Goal: Task Accomplishment & Management: Complete application form

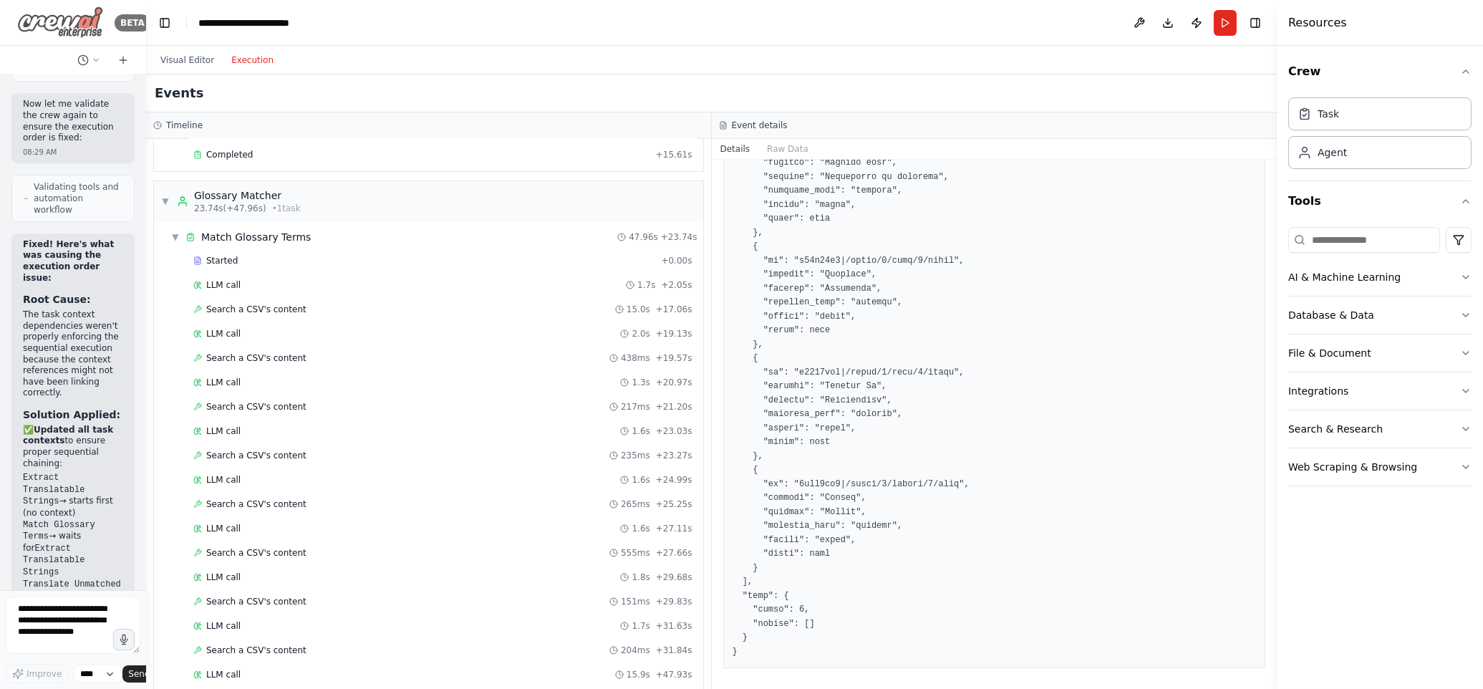
click at [19, 12] on img at bounding box center [60, 22] width 86 height 32
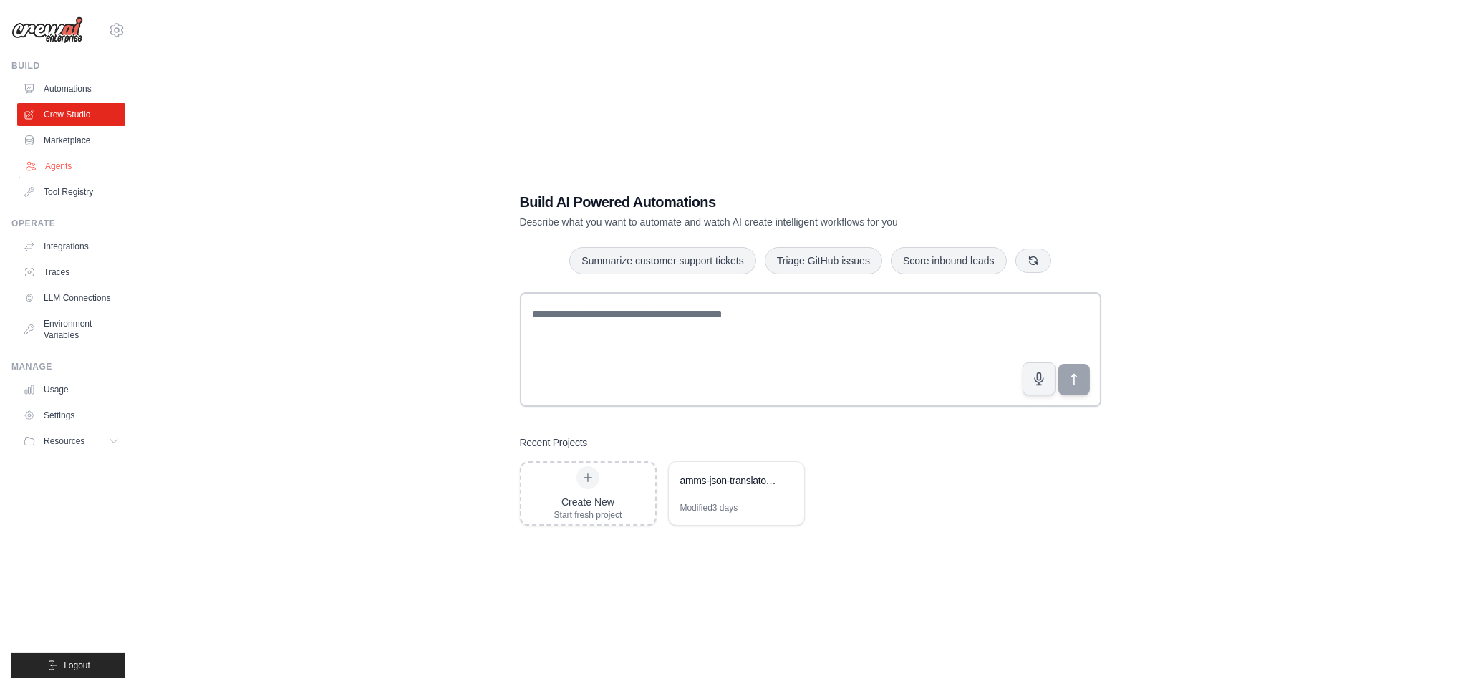
click at [66, 163] on link "Agents" at bounding box center [73, 166] width 108 height 23
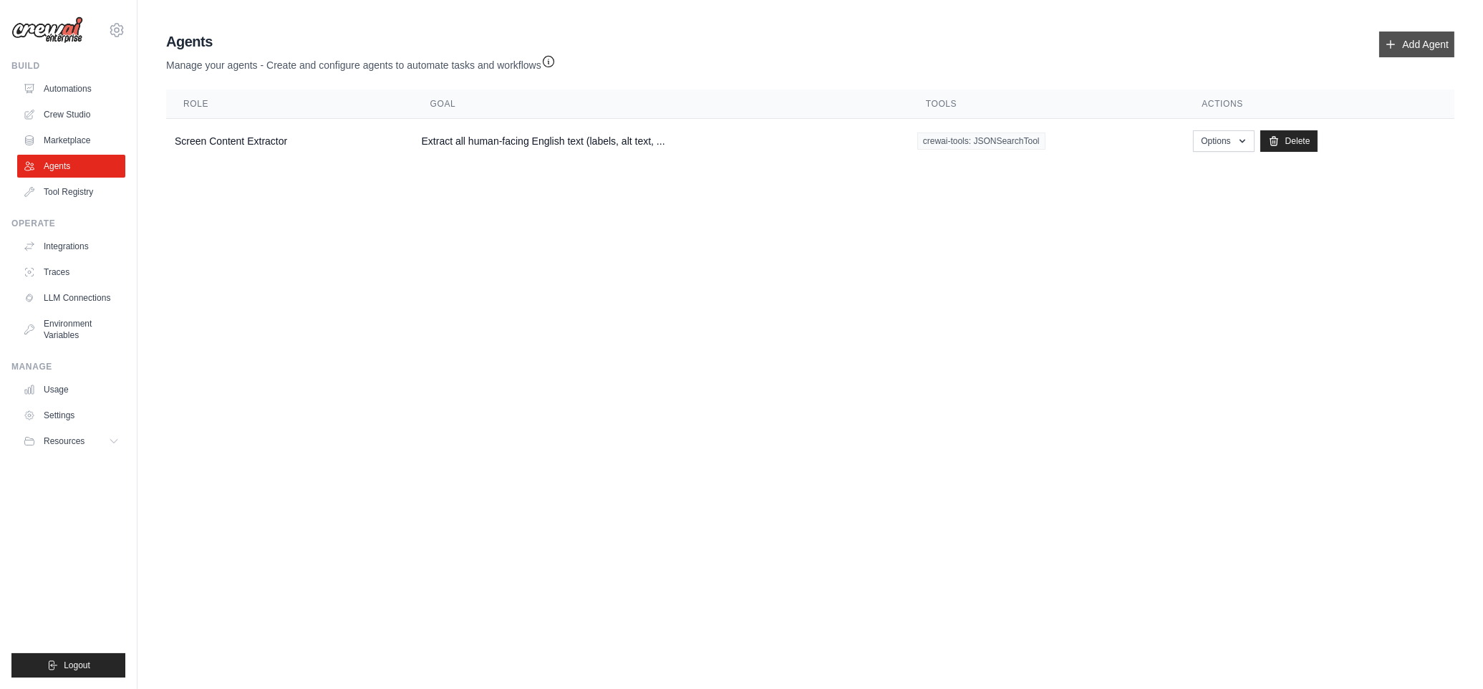
click at [1410, 41] on link "Add Agent" at bounding box center [1416, 44] width 75 height 26
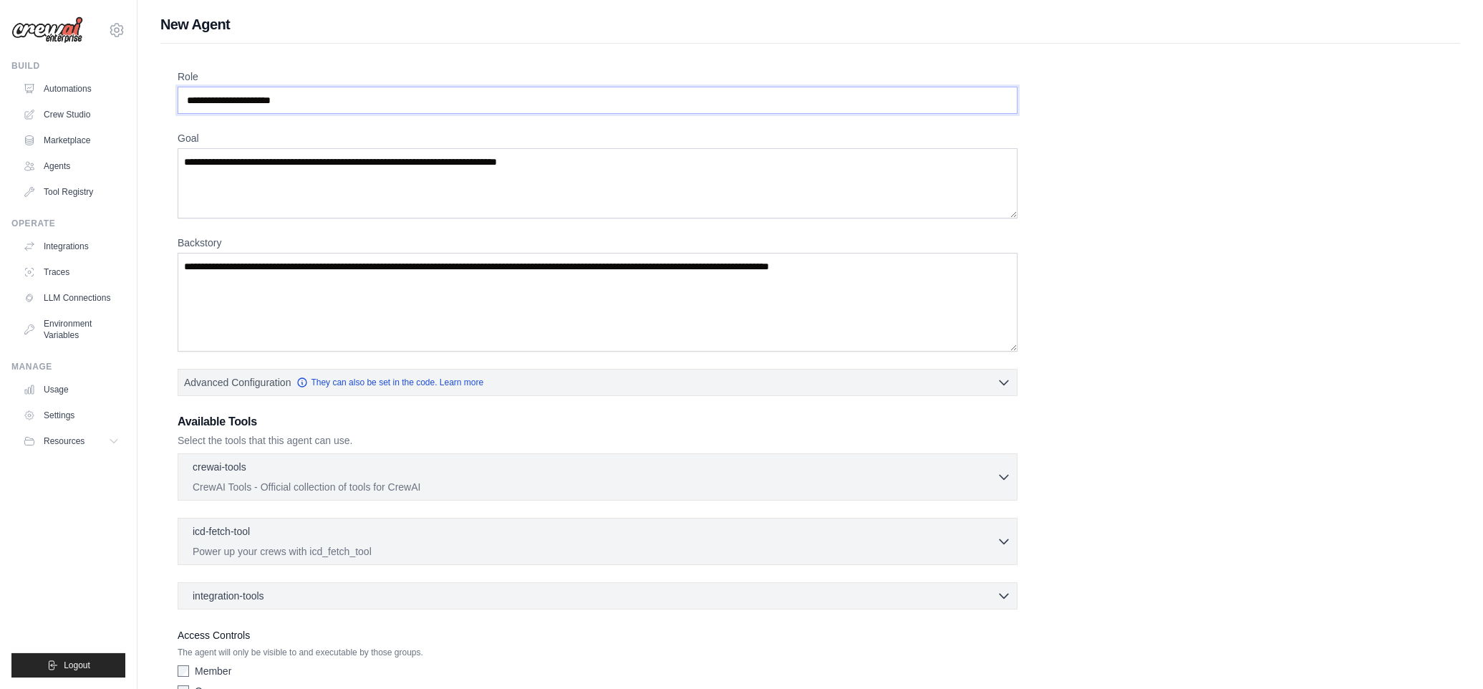
click at [314, 104] on input "Role" at bounding box center [598, 100] width 840 height 27
click at [319, 107] on input "Role" at bounding box center [598, 100] width 840 height 27
drag, startPoint x: 311, startPoint y: 98, endPoint x: 165, endPoint y: 97, distance: 146.0
click at [165, 97] on div "Role Goal [GEOGRAPHIC_DATA] Advanced Configuration They can also be set in the …" at bounding box center [809, 399] width 1299 height 710
type input "**********"
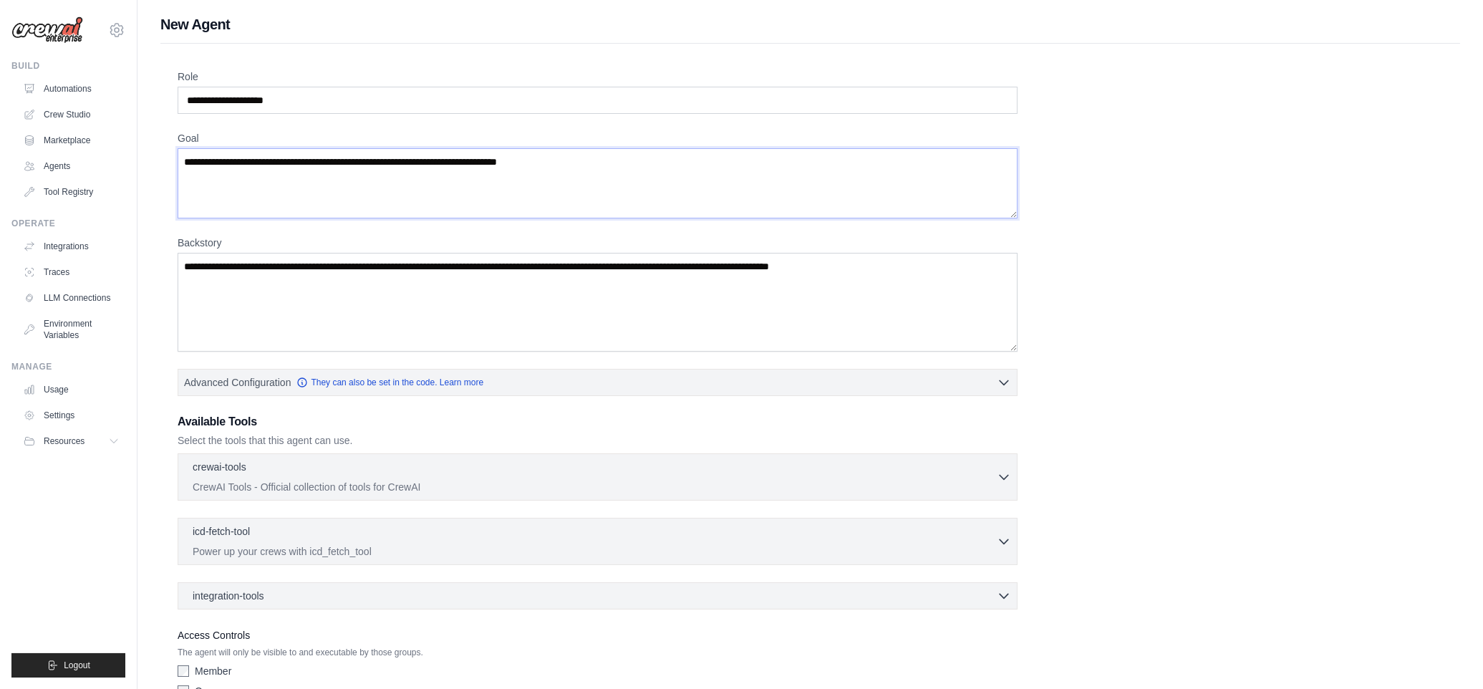
drag, startPoint x: 582, startPoint y: 164, endPoint x: 195, endPoint y: 174, distance: 387.4
click at [195, 174] on textarea "Goal" at bounding box center [598, 183] width 840 height 70
click at [286, 171] on textarea "Goal" at bounding box center [598, 183] width 840 height 70
click at [335, 165] on textarea "Goal" at bounding box center [598, 183] width 840 height 70
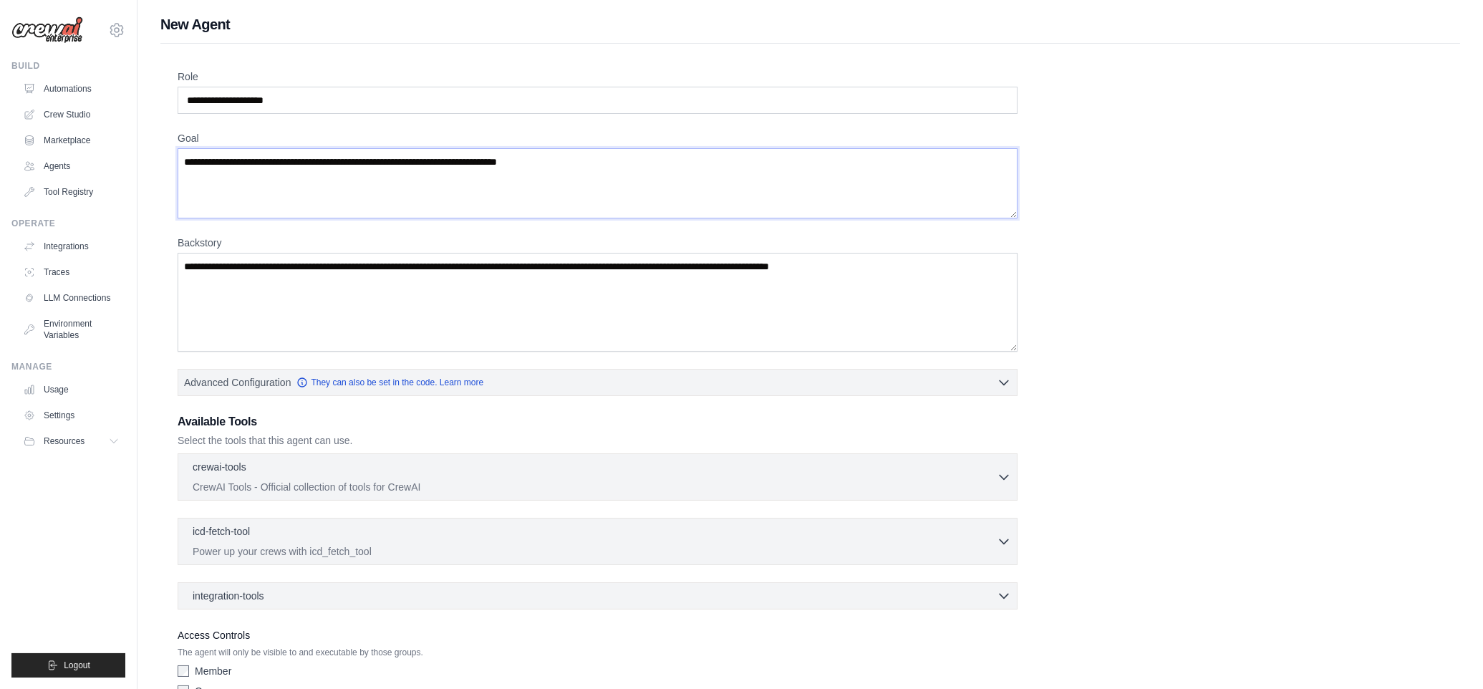
click at [335, 165] on textarea "Goal" at bounding box center [598, 183] width 840 height 70
click at [341, 159] on textarea "Goal" at bounding box center [598, 183] width 840 height 70
paste textarea "**********"
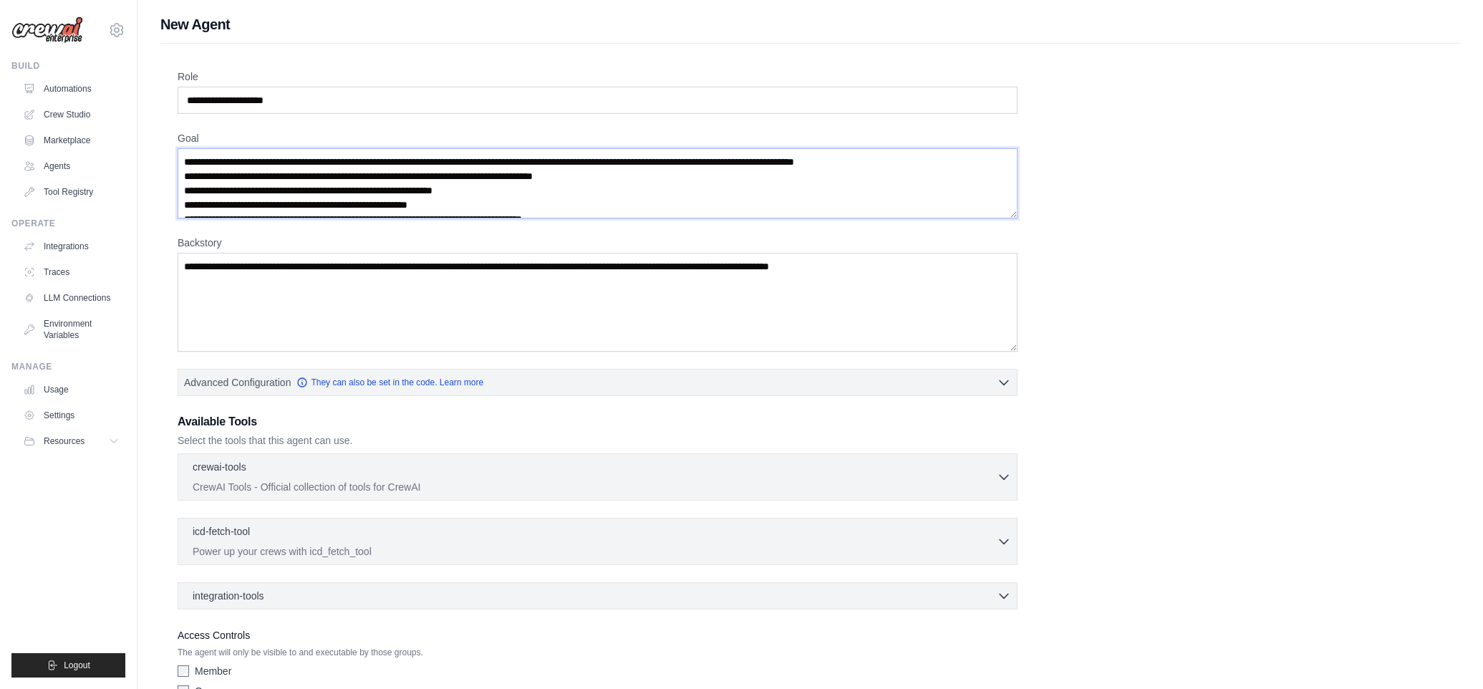
scroll to position [7, 0]
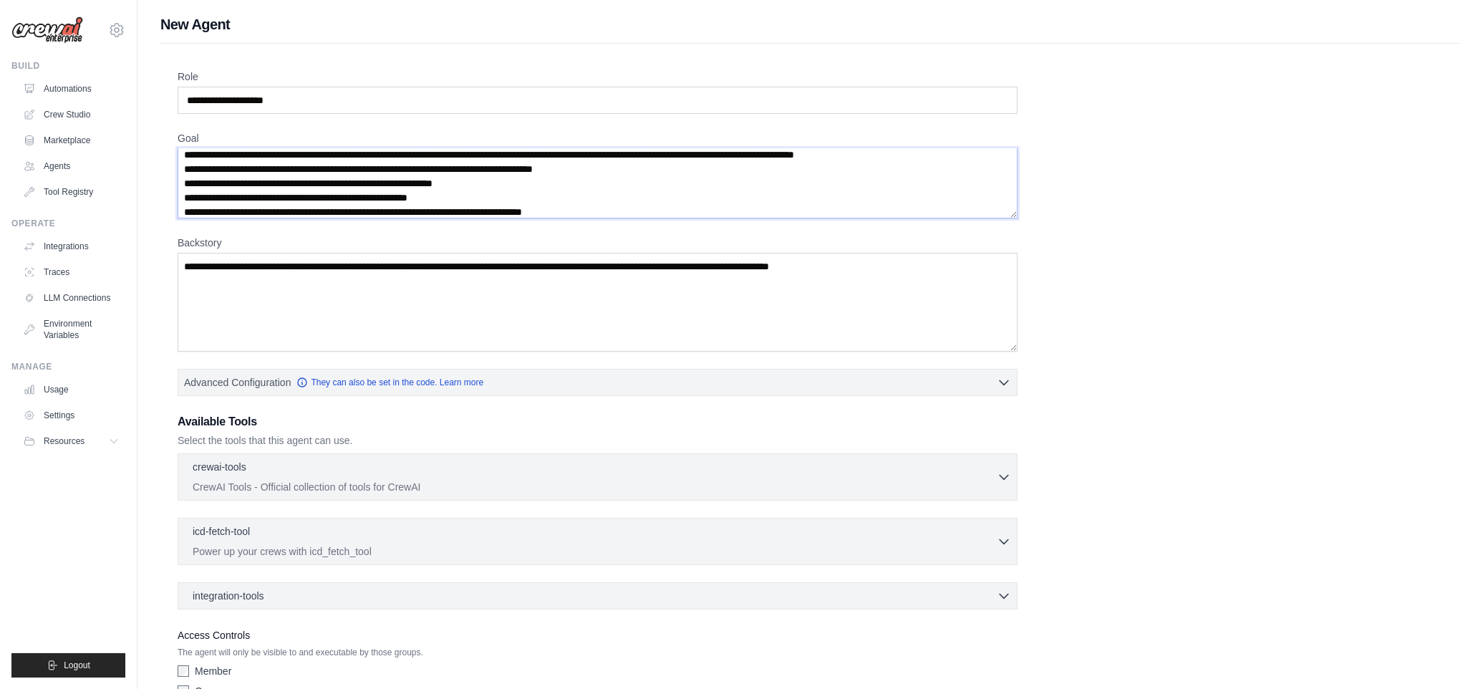
type textarea "**********"
click at [289, 271] on textarea "Backstory" at bounding box center [598, 302] width 840 height 99
paste textarea "**********"
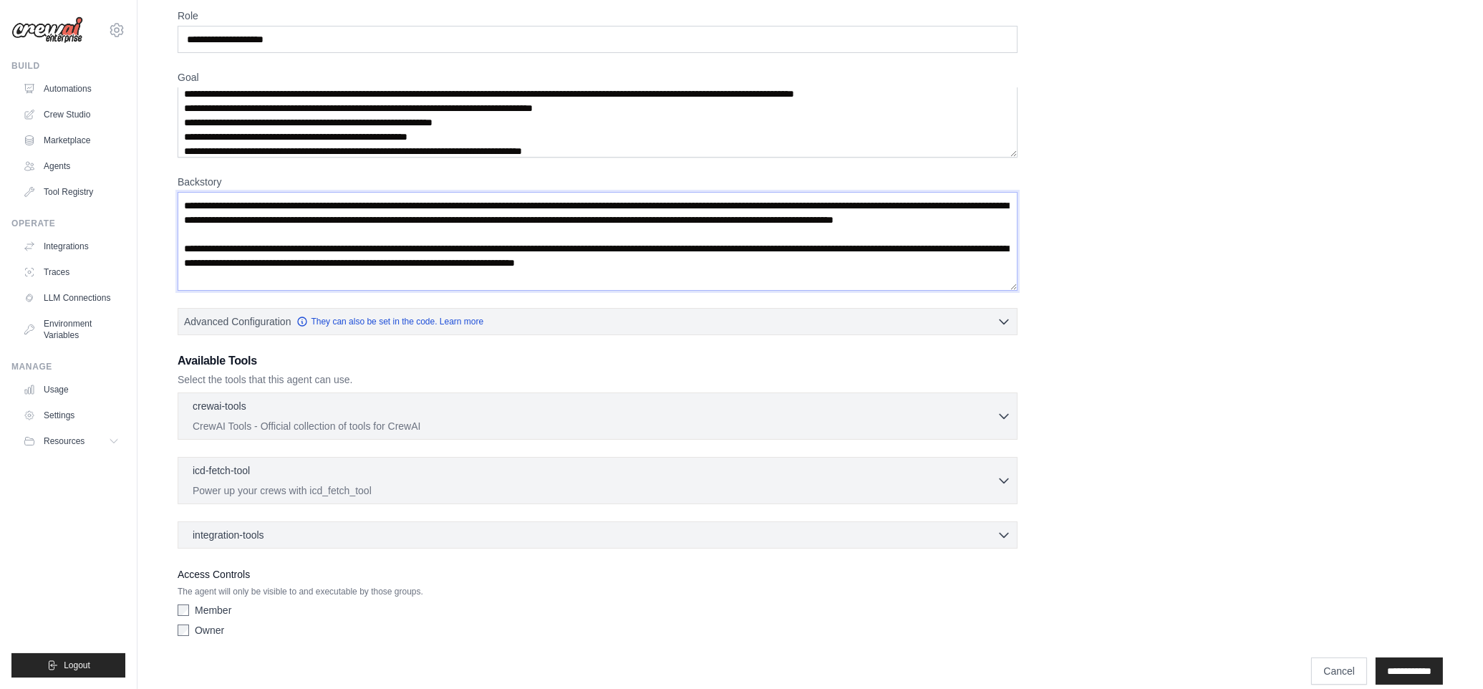
scroll to position [80, 0]
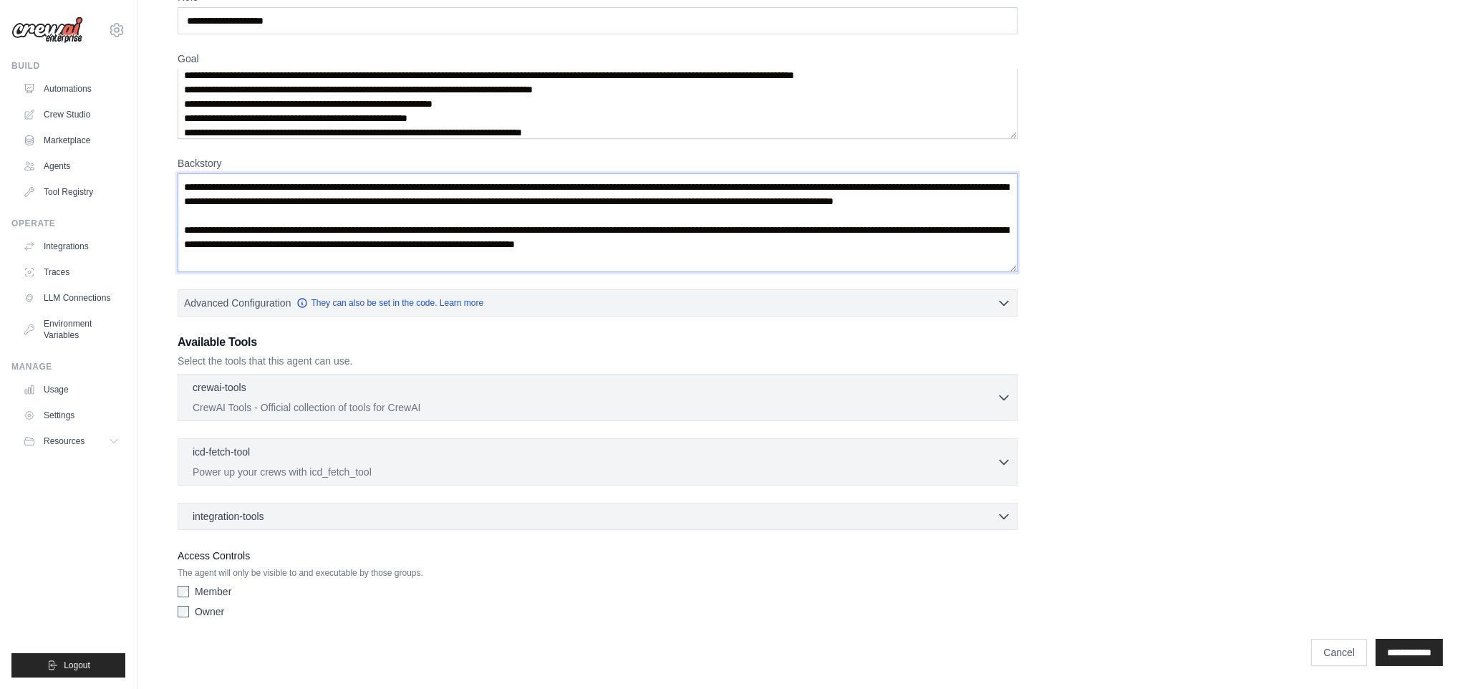
type textarea "**********"
click at [1005, 514] on icon "button" at bounding box center [1003, 515] width 14 height 14
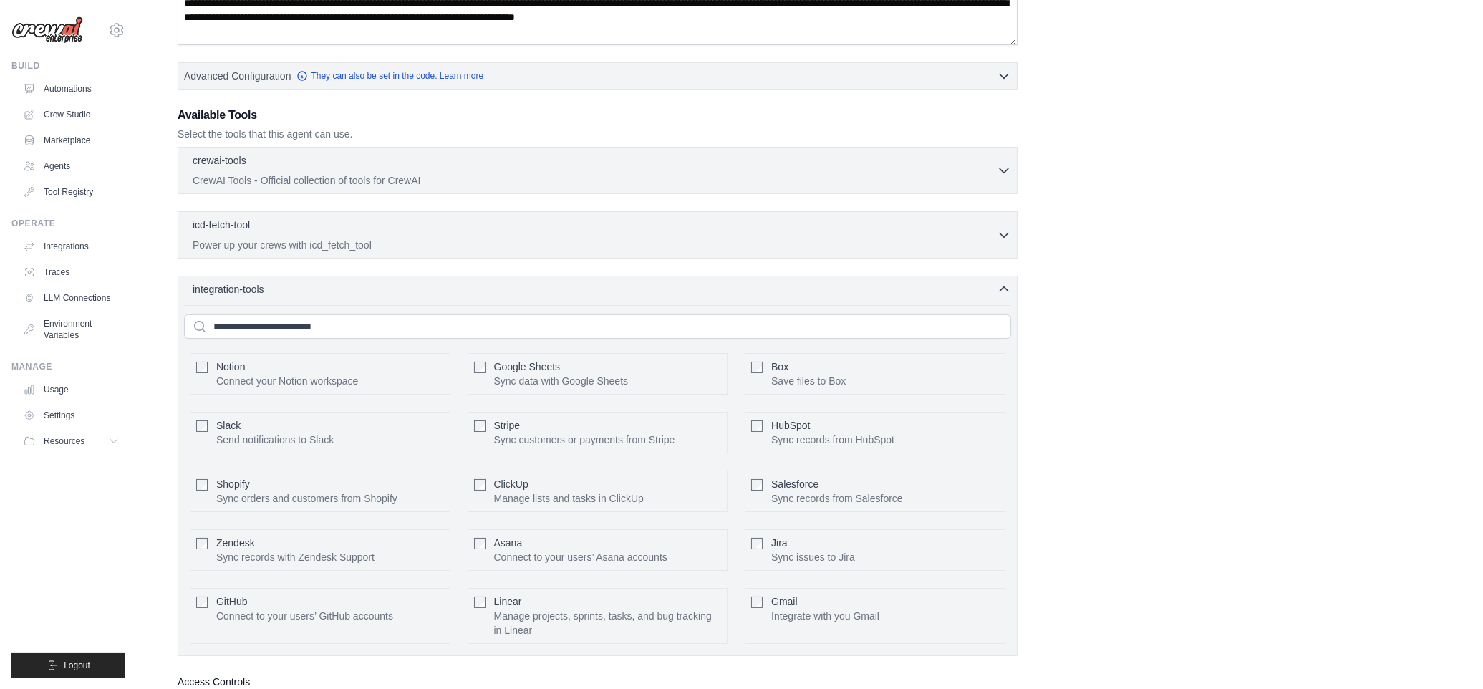
scroll to position [194, 0]
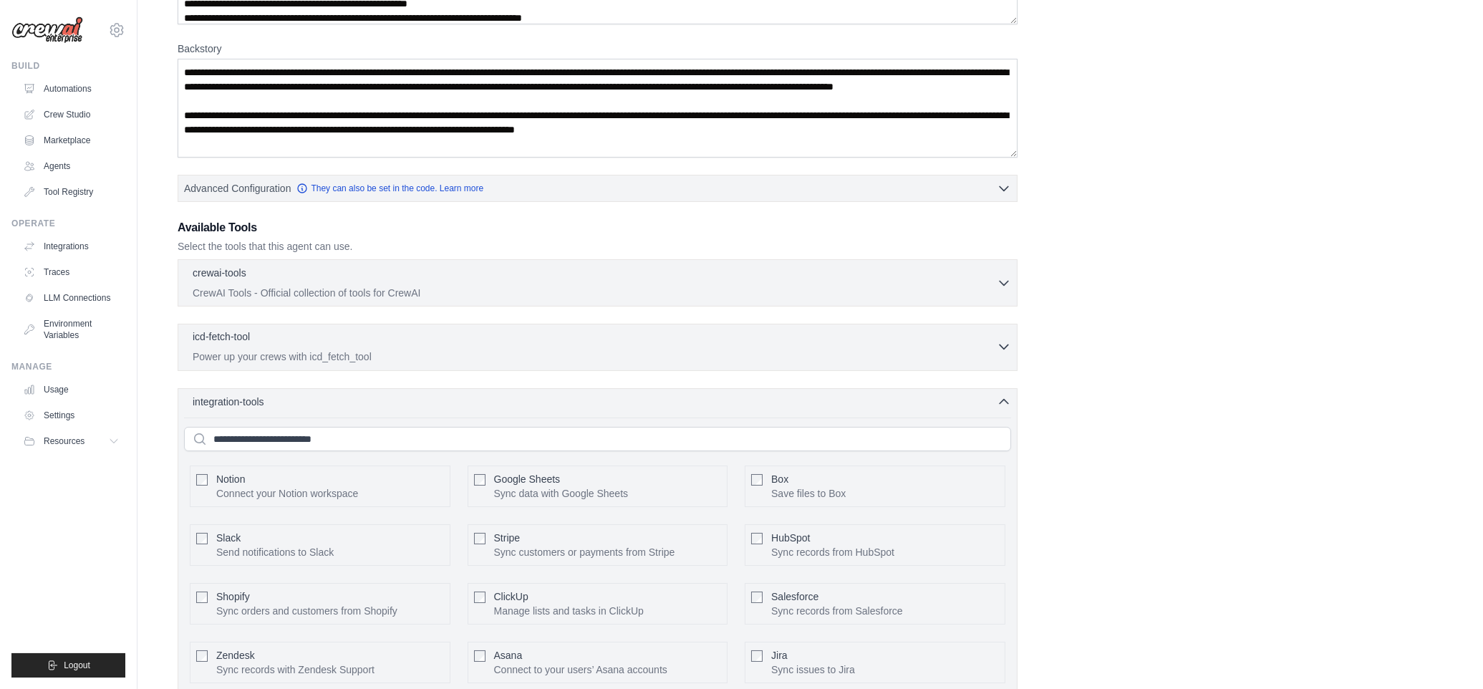
click at [998, 345] on icon "button" at bounding box center [1003, 346] width 14 height 14
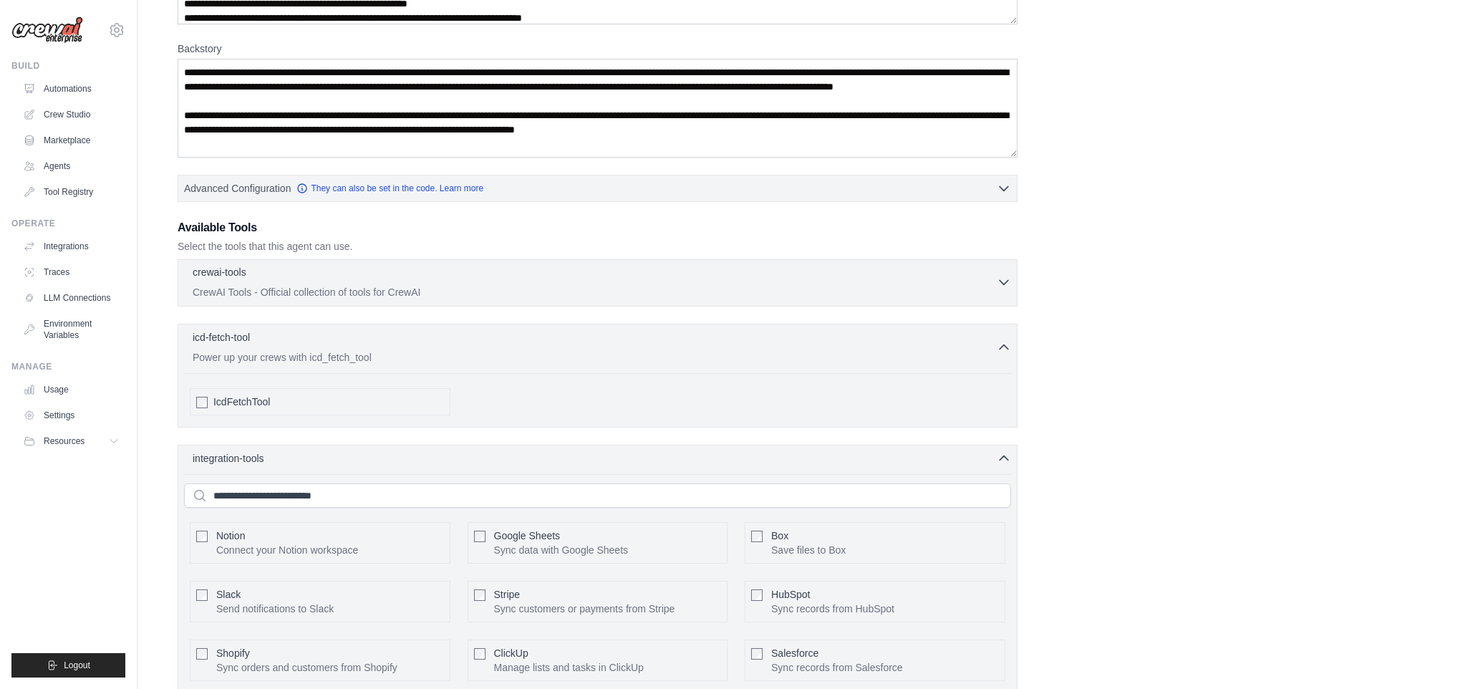
click at [991, 277] on div "crewai-tools 0 selected" at bounding box center [595, 273] width 804 height 17
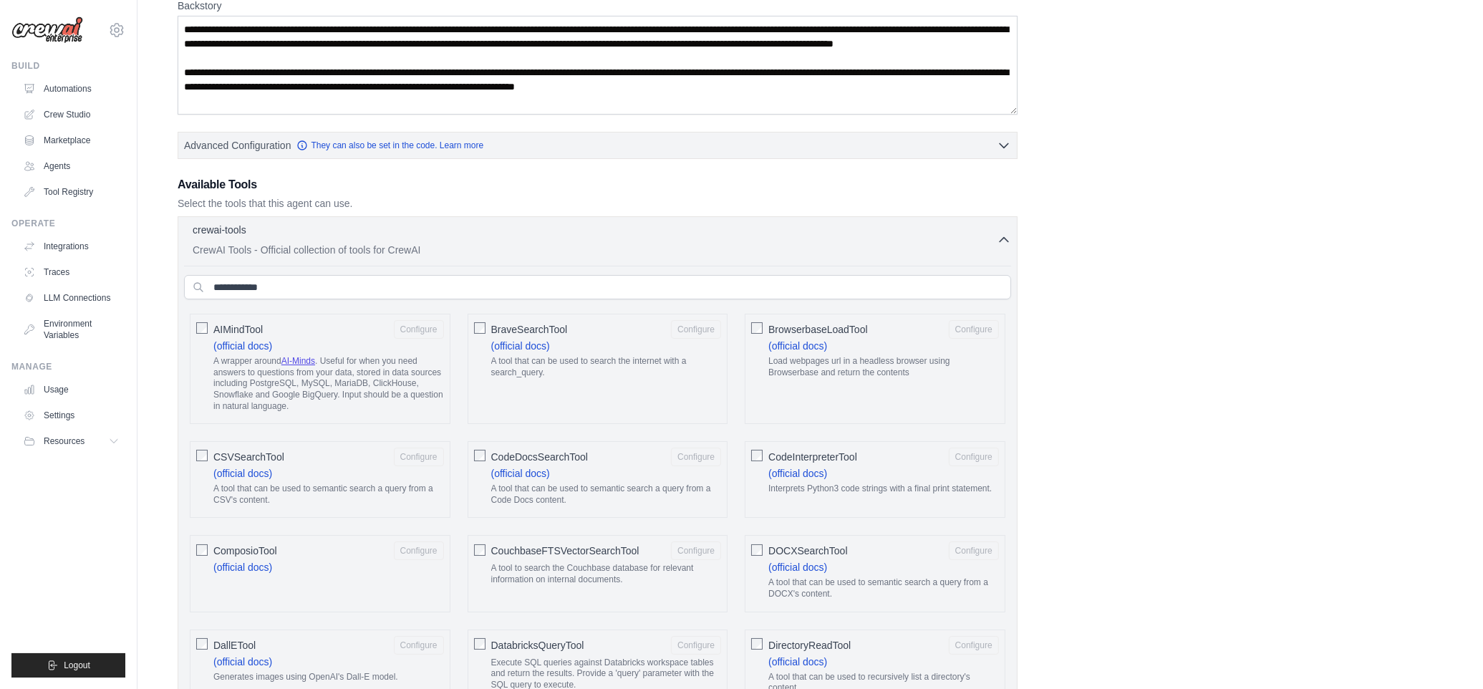
scroll to position [209, 0]
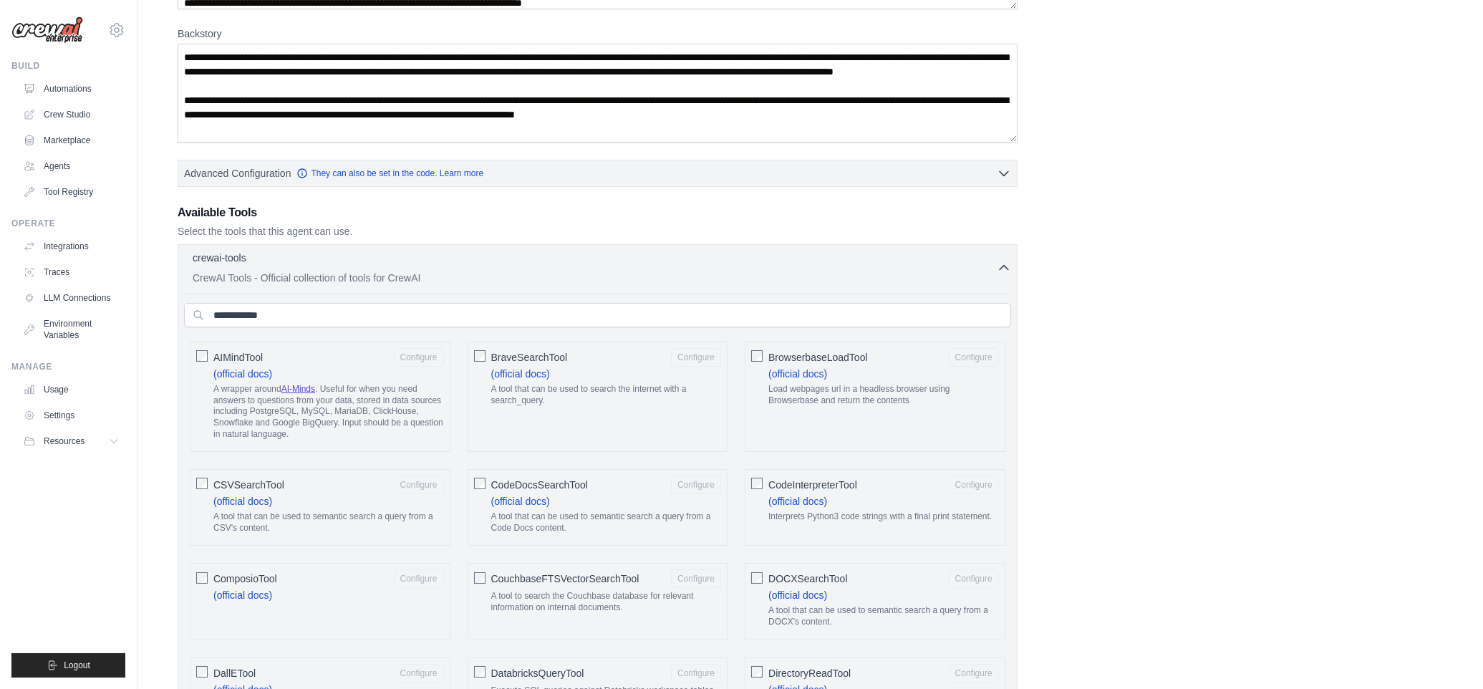
drag, startPoint x: 998, startPoint y: 268, endPoint x: 1012, endPoint y: 271, distance: 14.6
click at [1000, 268] on icon "button" at bounding box center [1003, 268] width 14 height 14
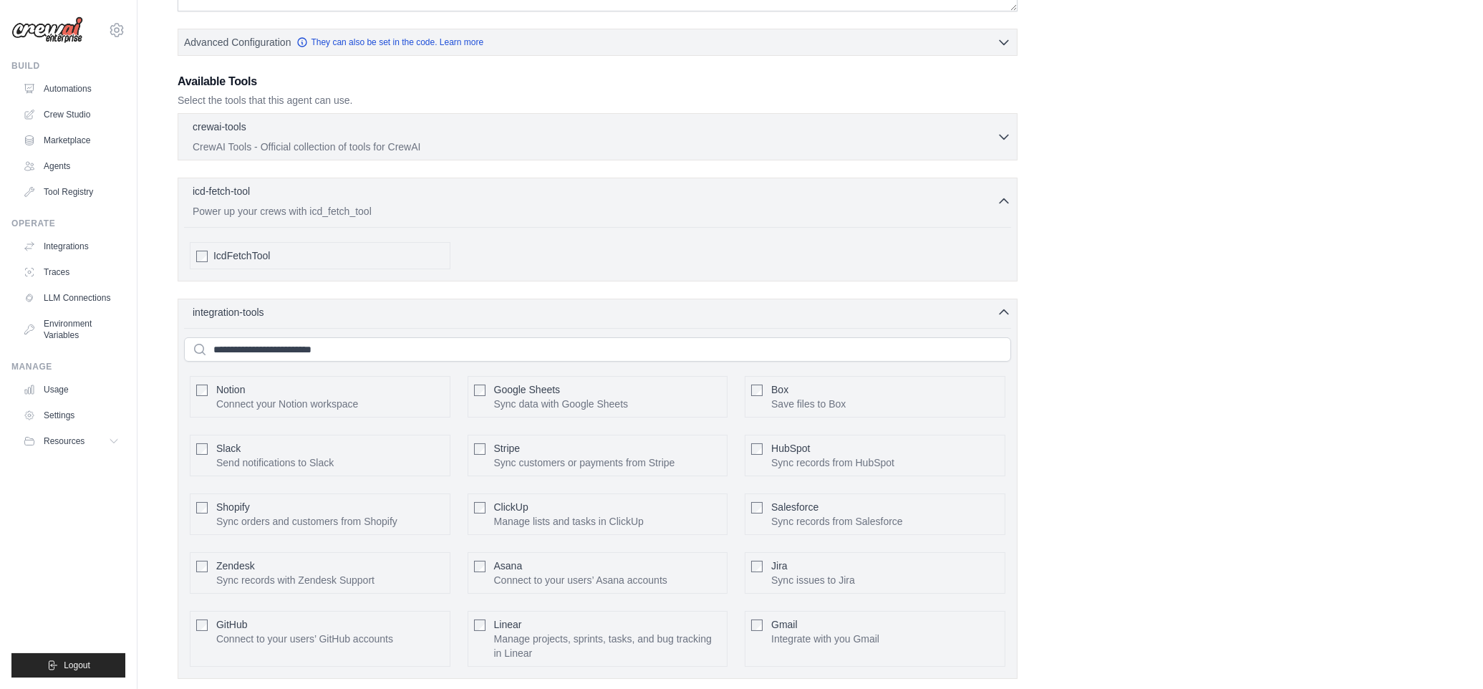
scroll to position [490, 0]
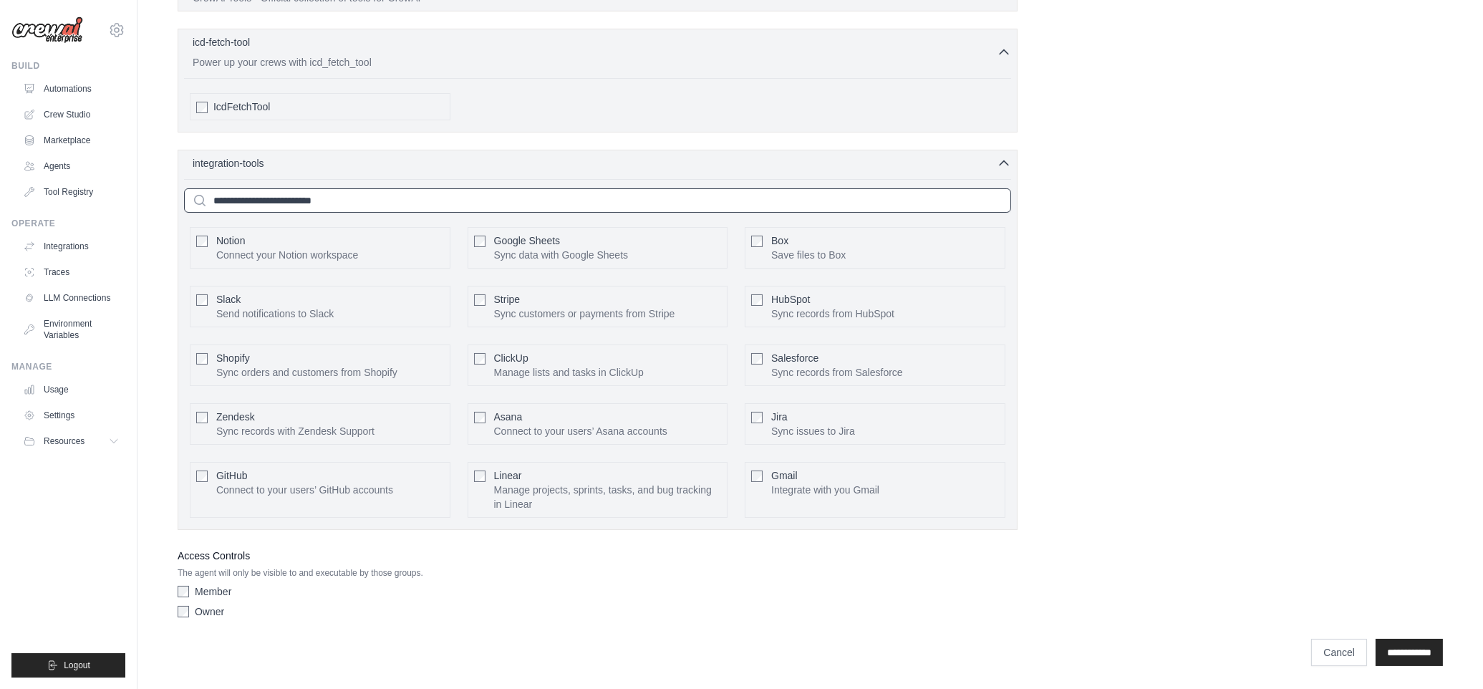
click at [379, 200] on input "text" at bounding box center [597, 200] width 827 height 24
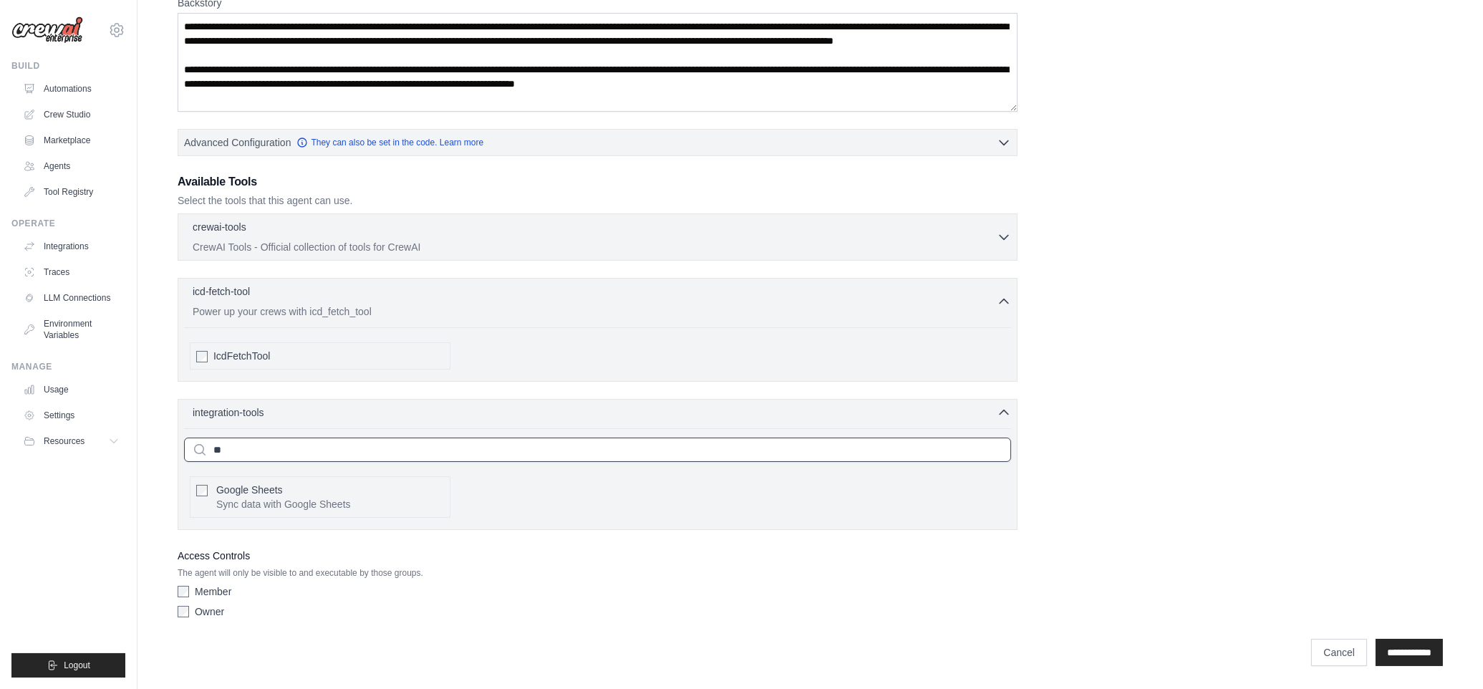
scroll to position [241, 0]
type input "*"
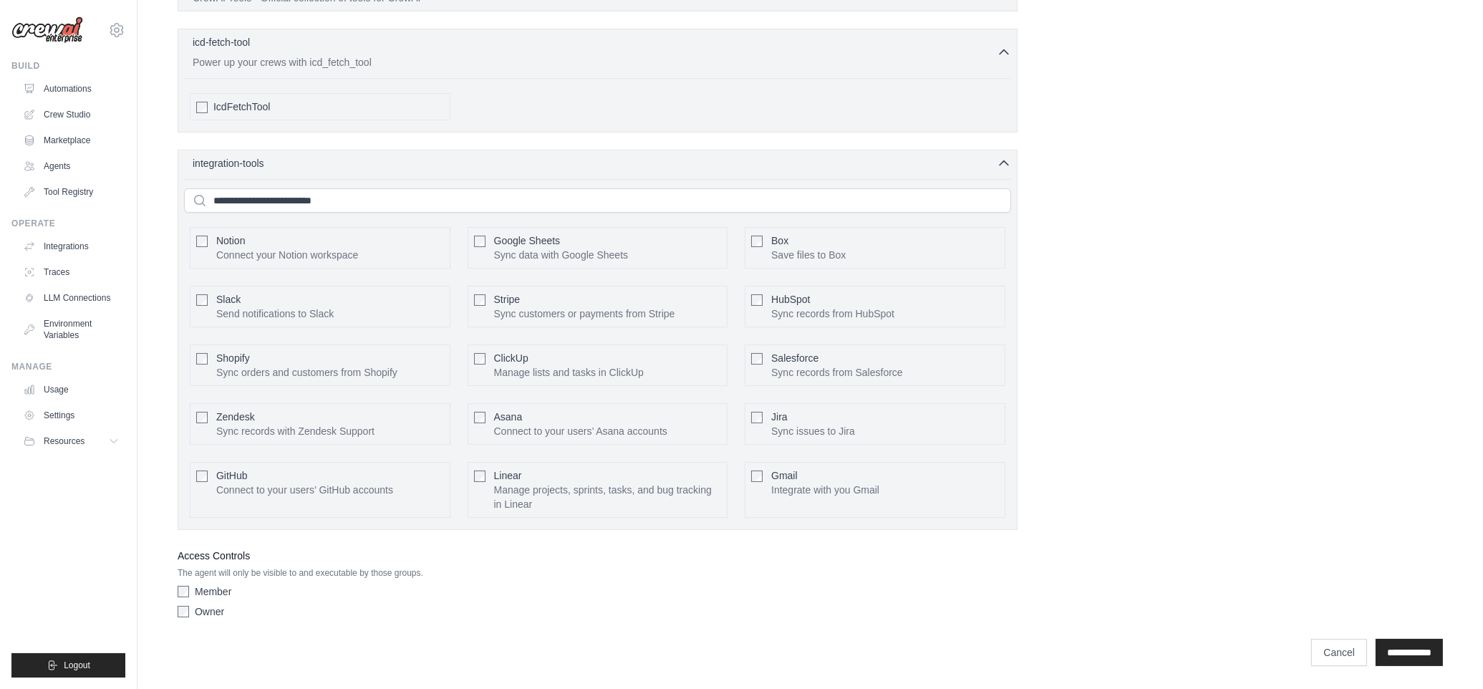
click at [605, 130] on div "icd-fetch-tool 0 selected Power up your crews with icd_fetch_tool IcdFetchTool" at bounding box center [598, 81] width 840 height 104
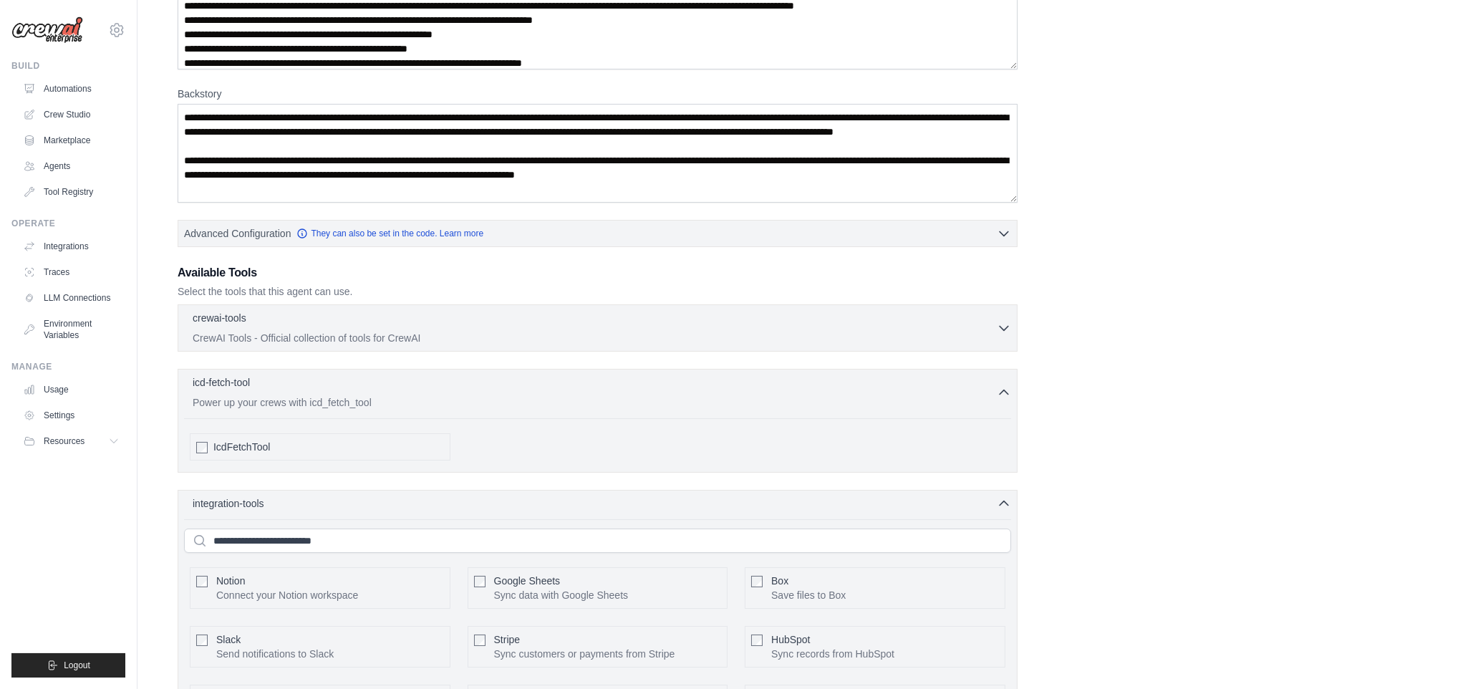
scroll to position [161, 0]
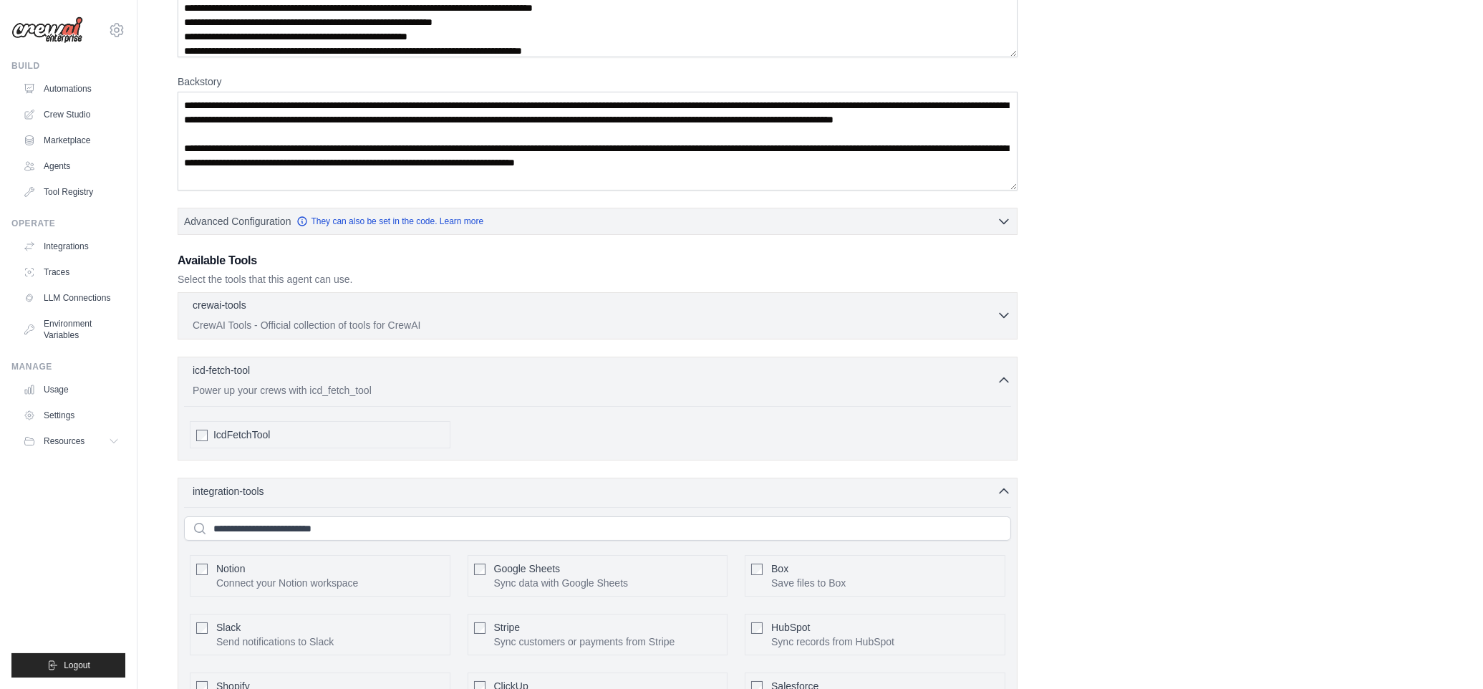
click at [997, 313] on icon "button" at bounding box center [1003, 315] width 14 height 14
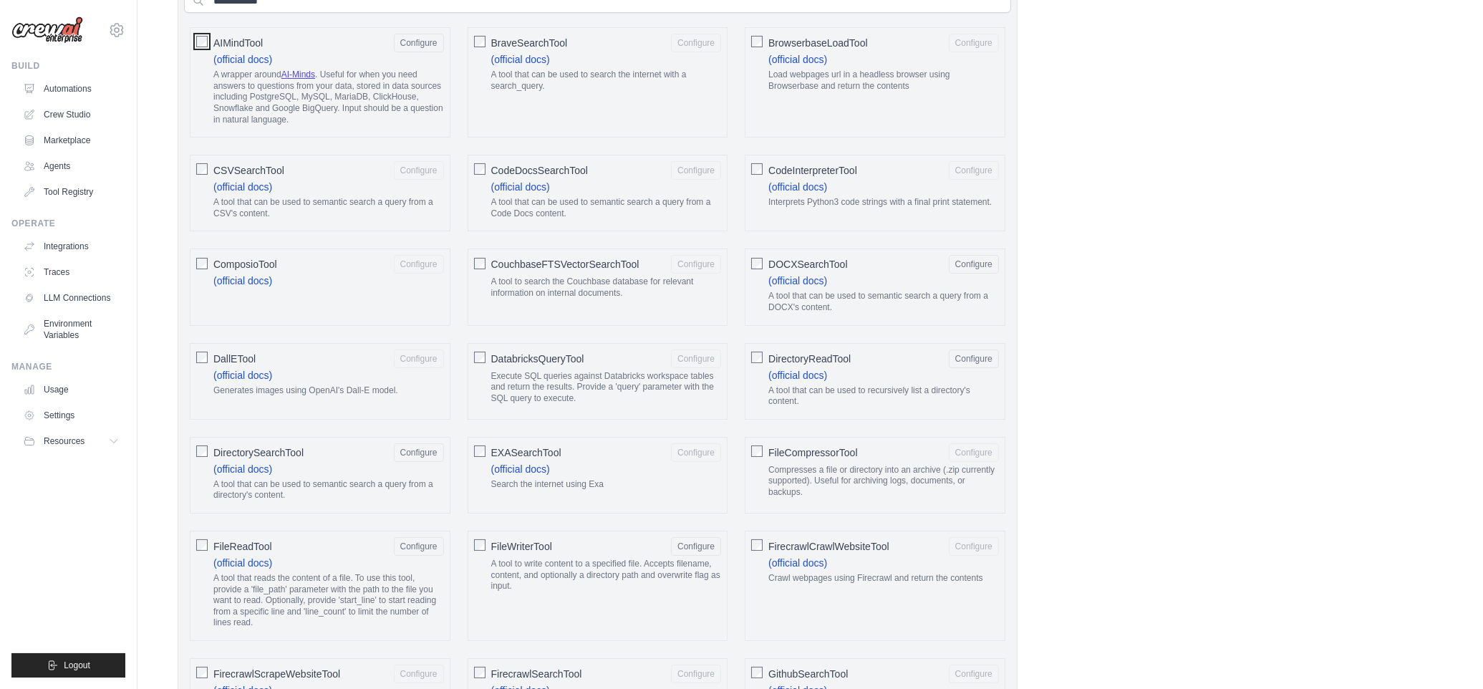
scroll to position [524, 0]
click at [974, 175] on button "Configure" at bounding box center [974, 169] width 50 height 19
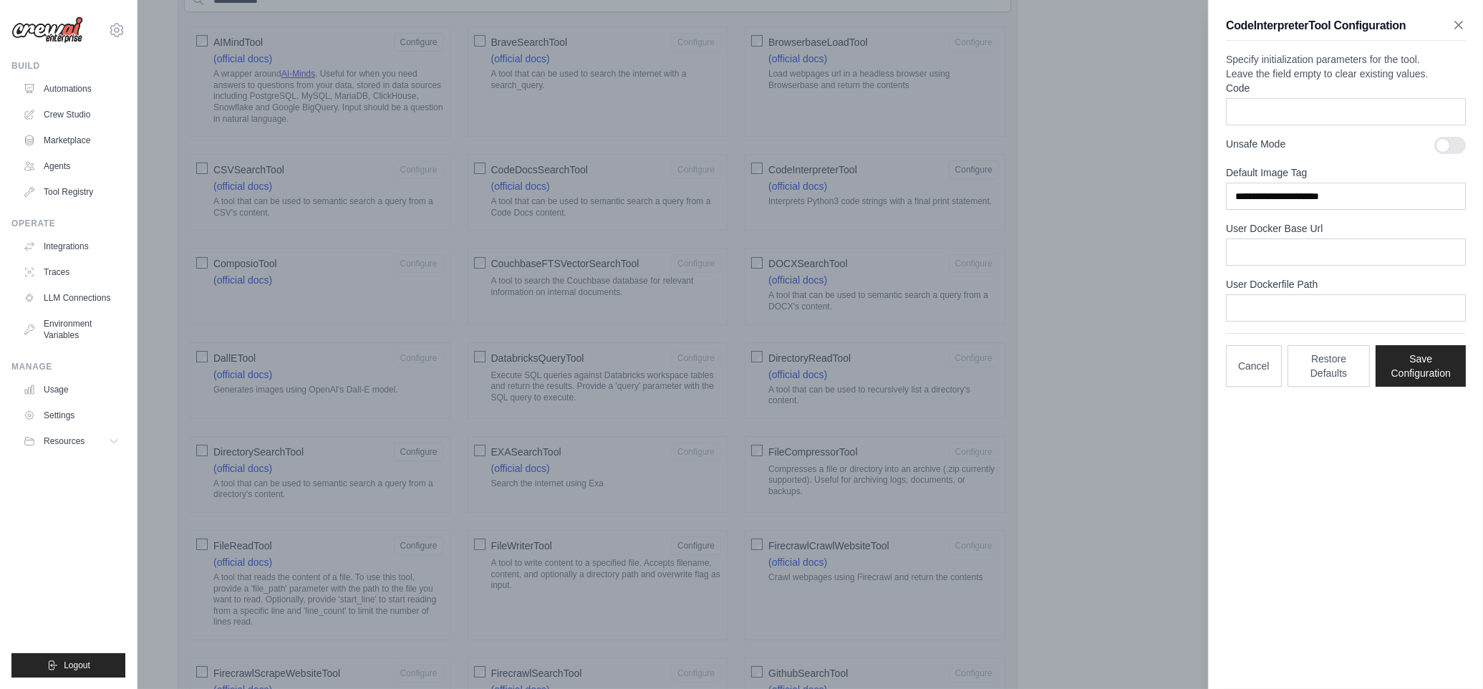
click at [1453, 21] on icon "button" at bounding box center [1458, 25] width 14 height 14
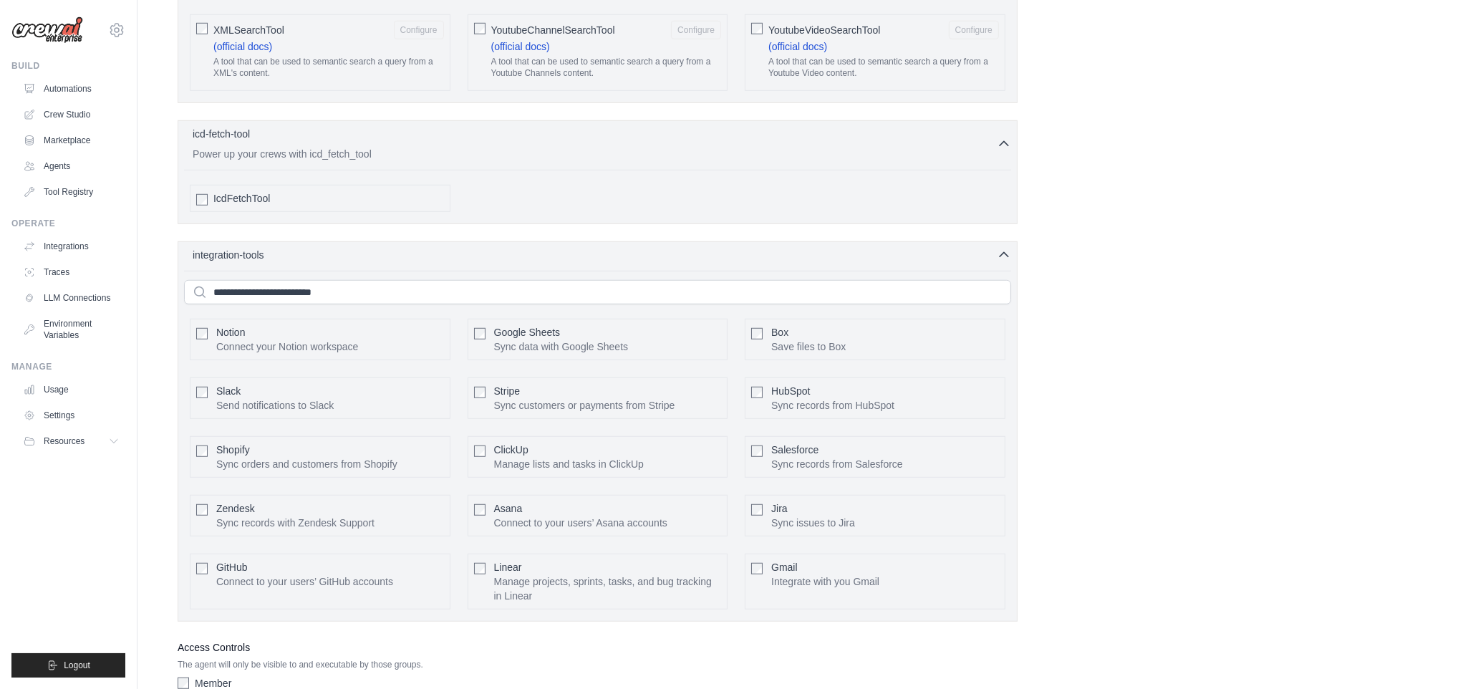
scroll to position [2842, 0]
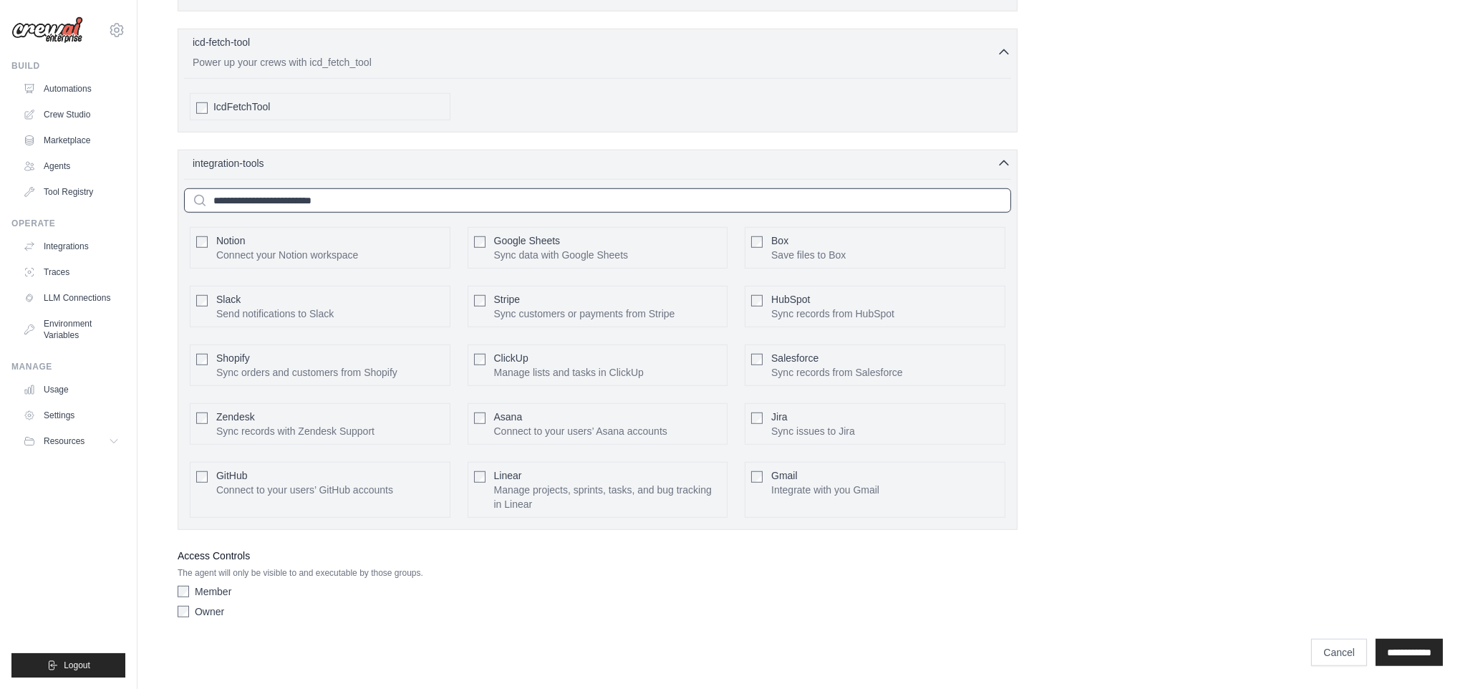
click at [397, 197] on input "text" at bounding box center [597, 200] width 827 height 24
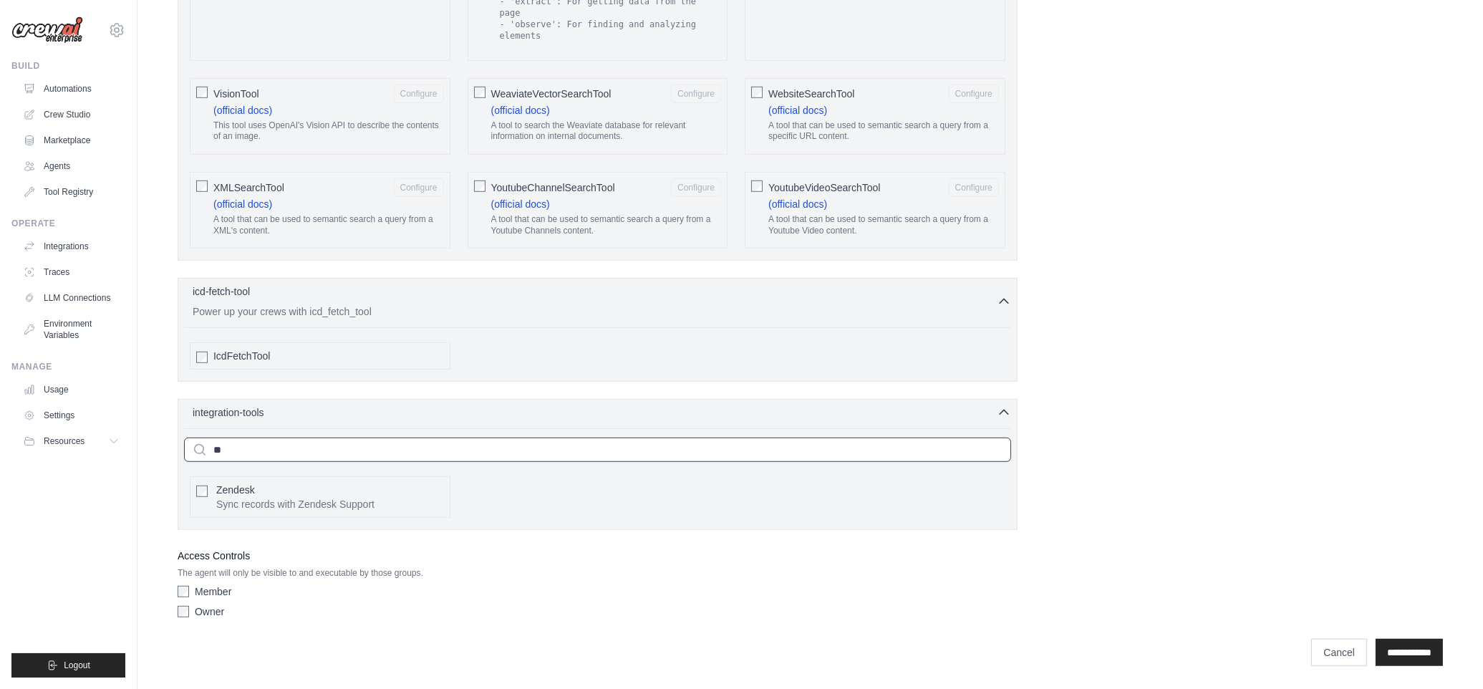
scroll to position [2539, 0]
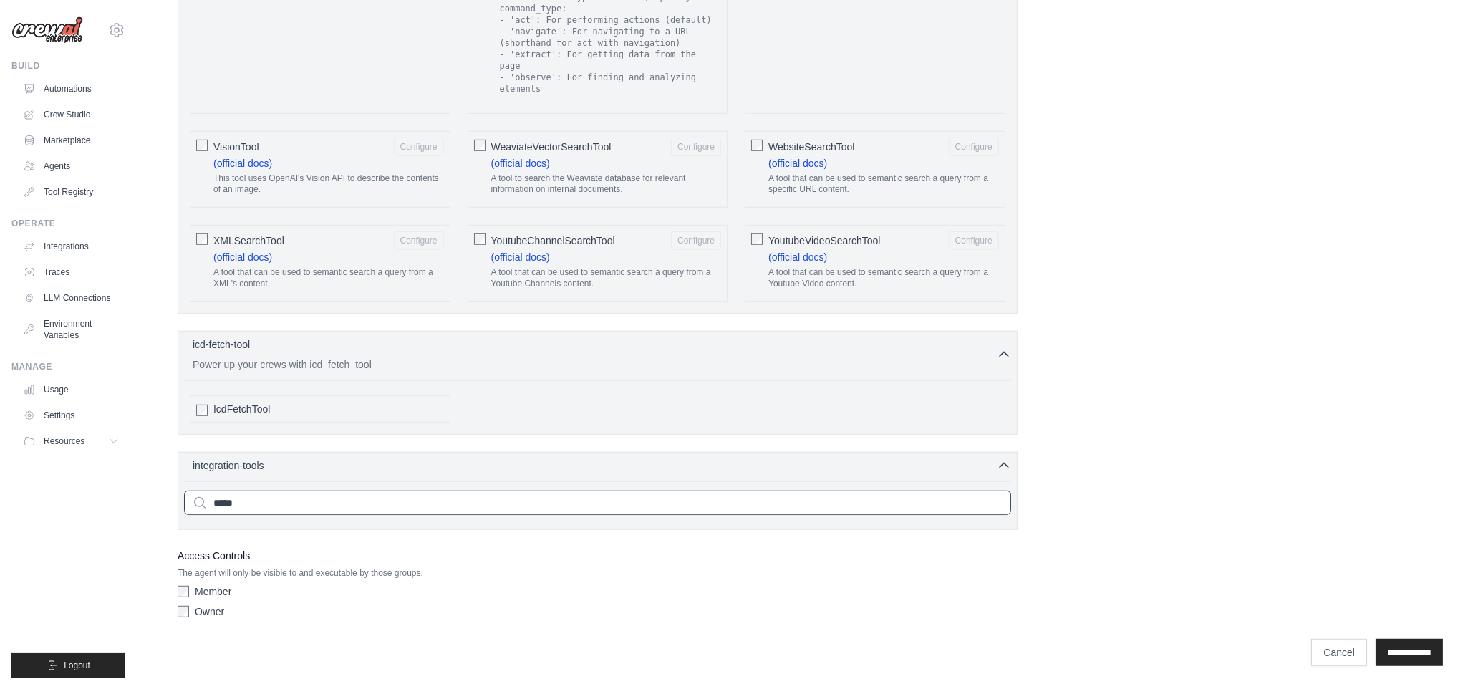
drag, startPoint x: 259, startPoint y: 499, endPoint x: 148, endPoint y: 478, distance: 112.9
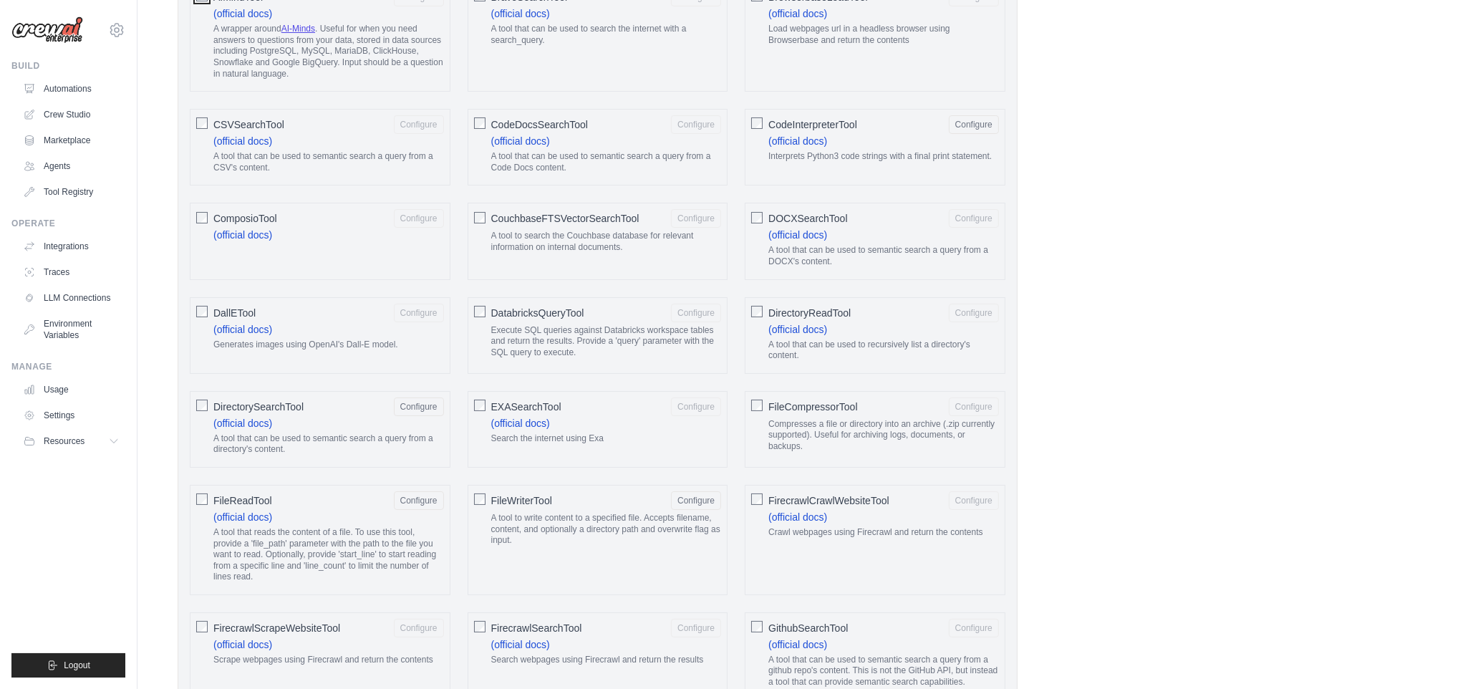
scroll to position [573, 0]
click at [971, 122] on button "Configure" at bounding box center [974, 121] width 50 height 19
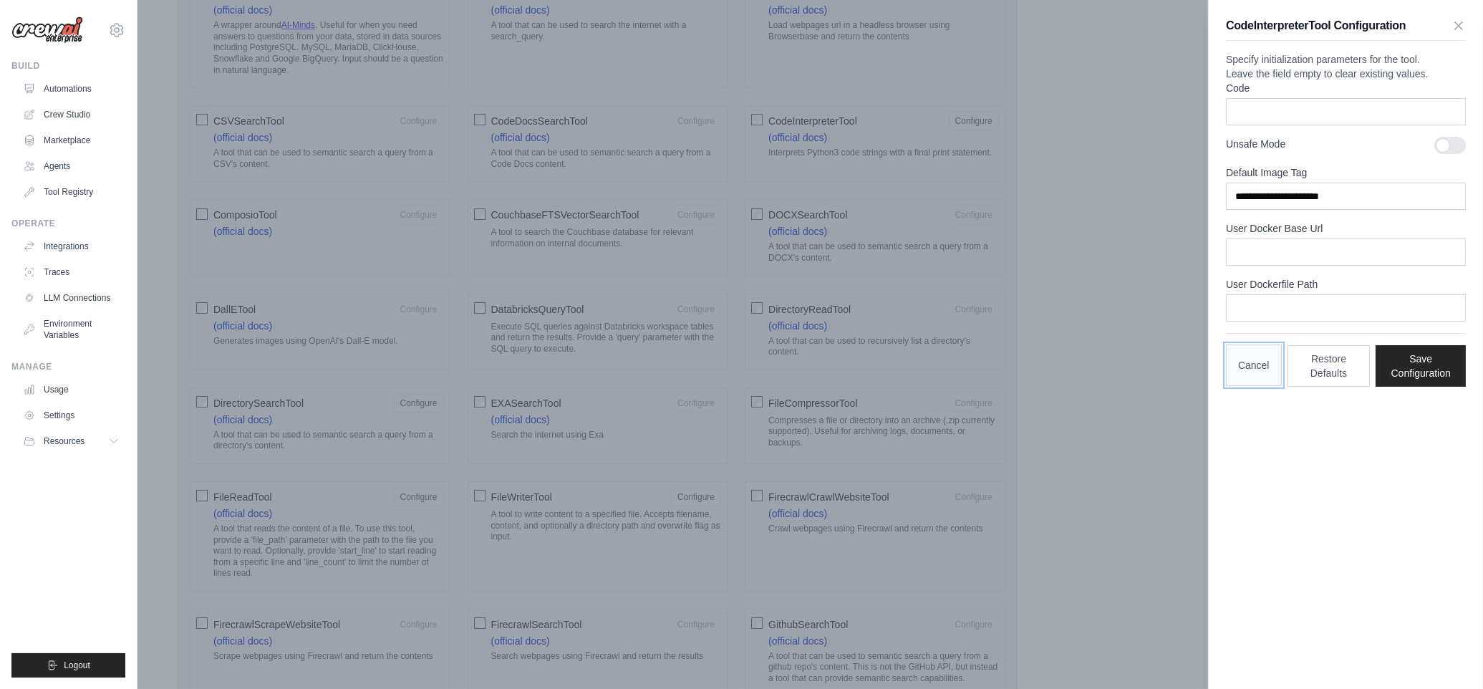
click at [1251, 386] on button "Cancel" at bounding box center [1254, 365] width 56 height 42
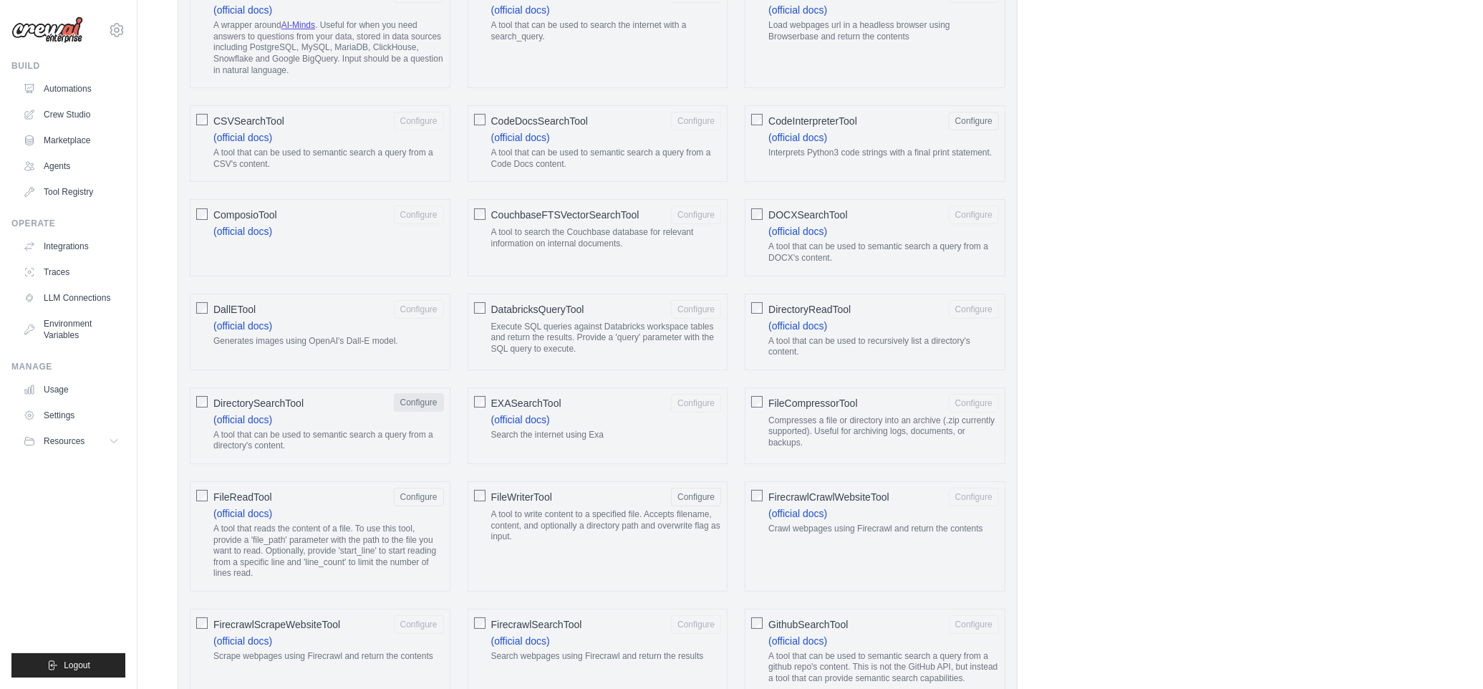
click at [416, 408] on button "Configure" at bounding box center [419, 402] width 50 height 19
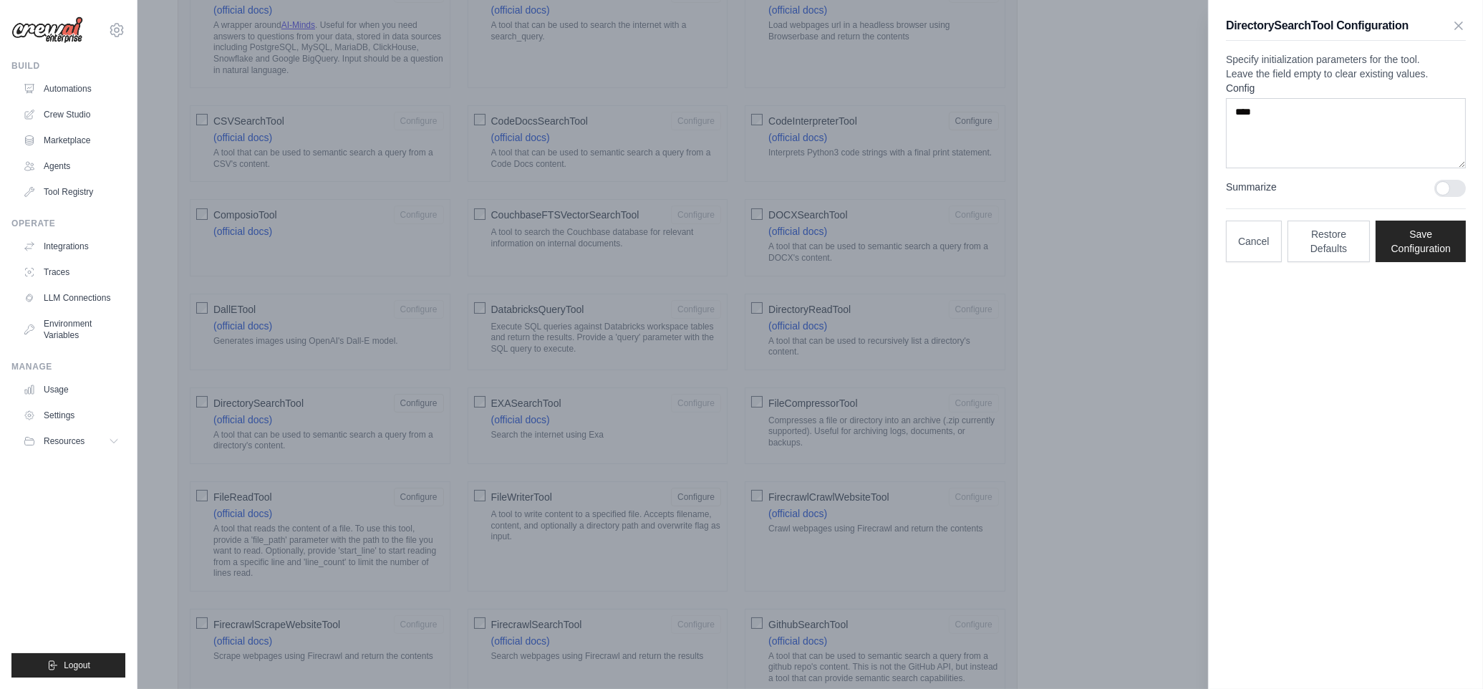
click at [649, 184] on div at bounding box center [741, 344] width 1483 height 689
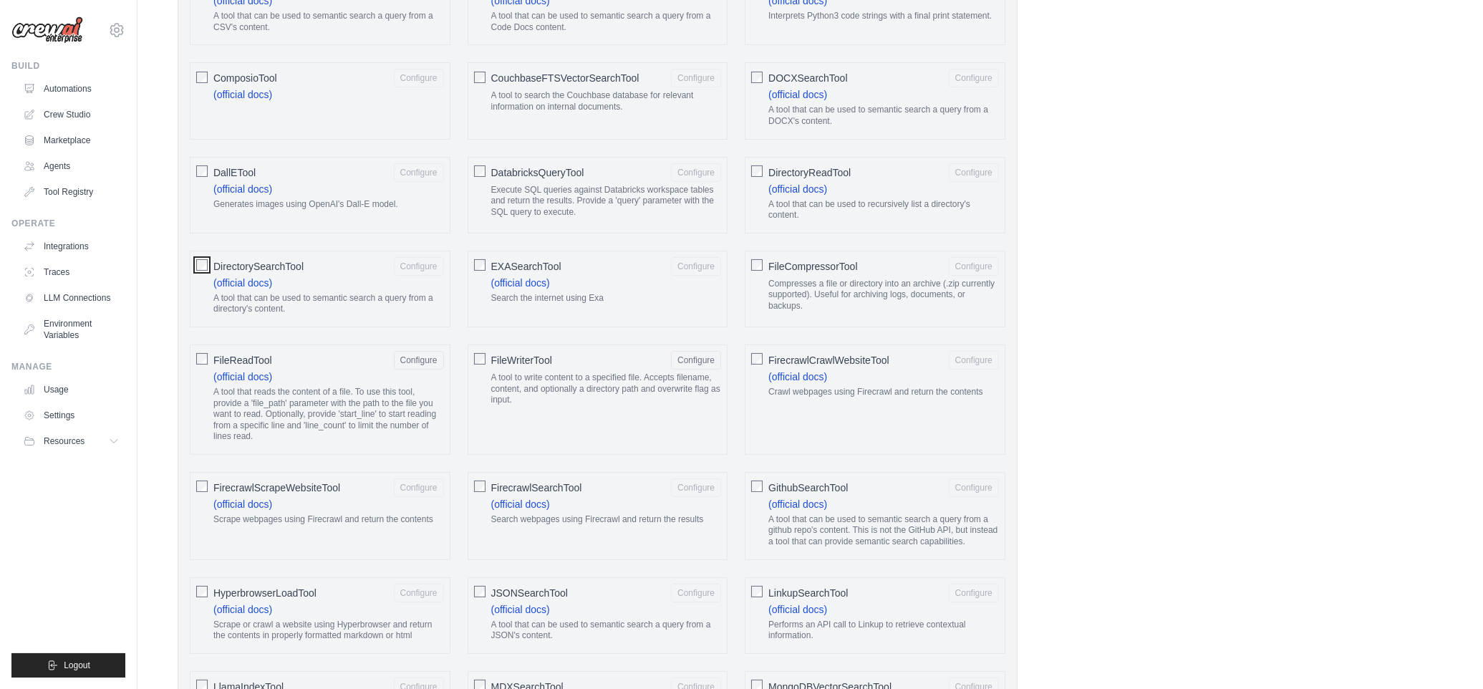
scroll to position [714, 0]
click at [420, 361] on button "Configure" at bounding box center [419, 355] width 50 height 19
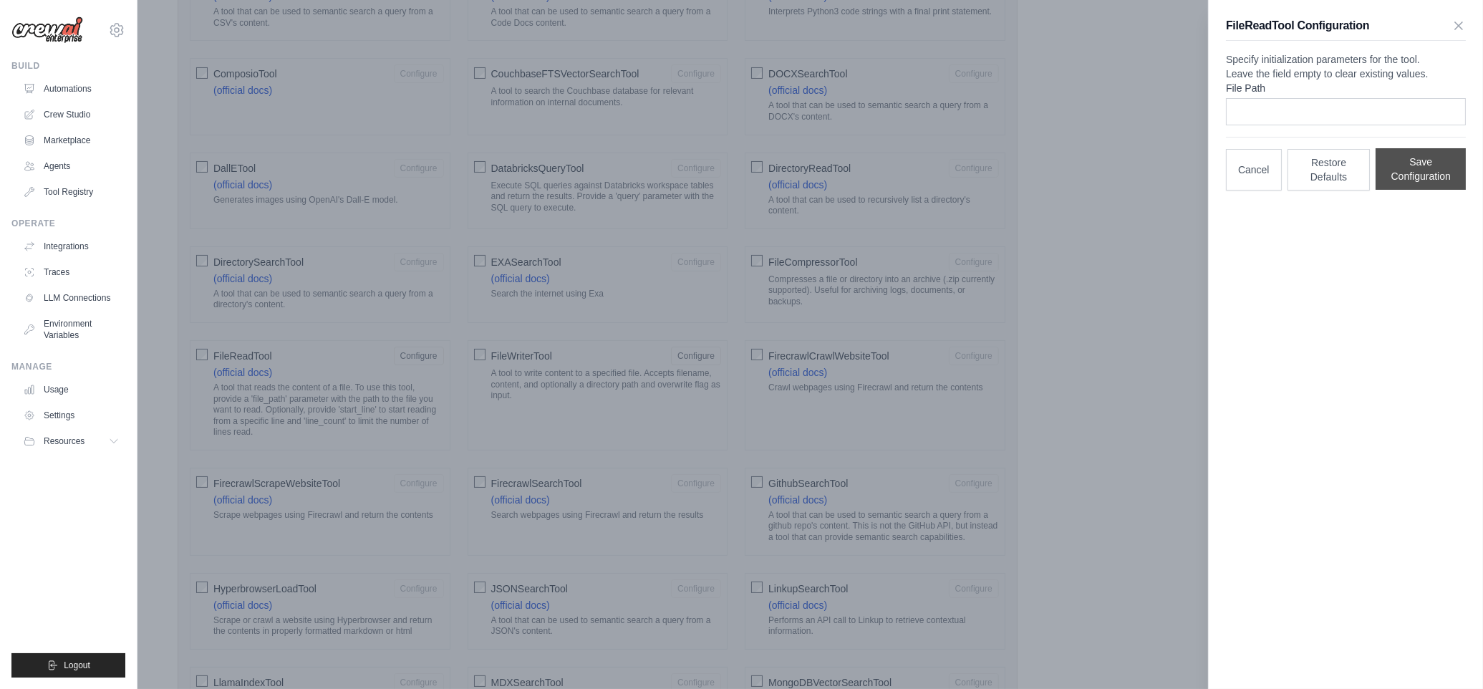
click at [1422, 190] on button "Save Configuration" at bounding box center [1420, 169] width 90 height 42
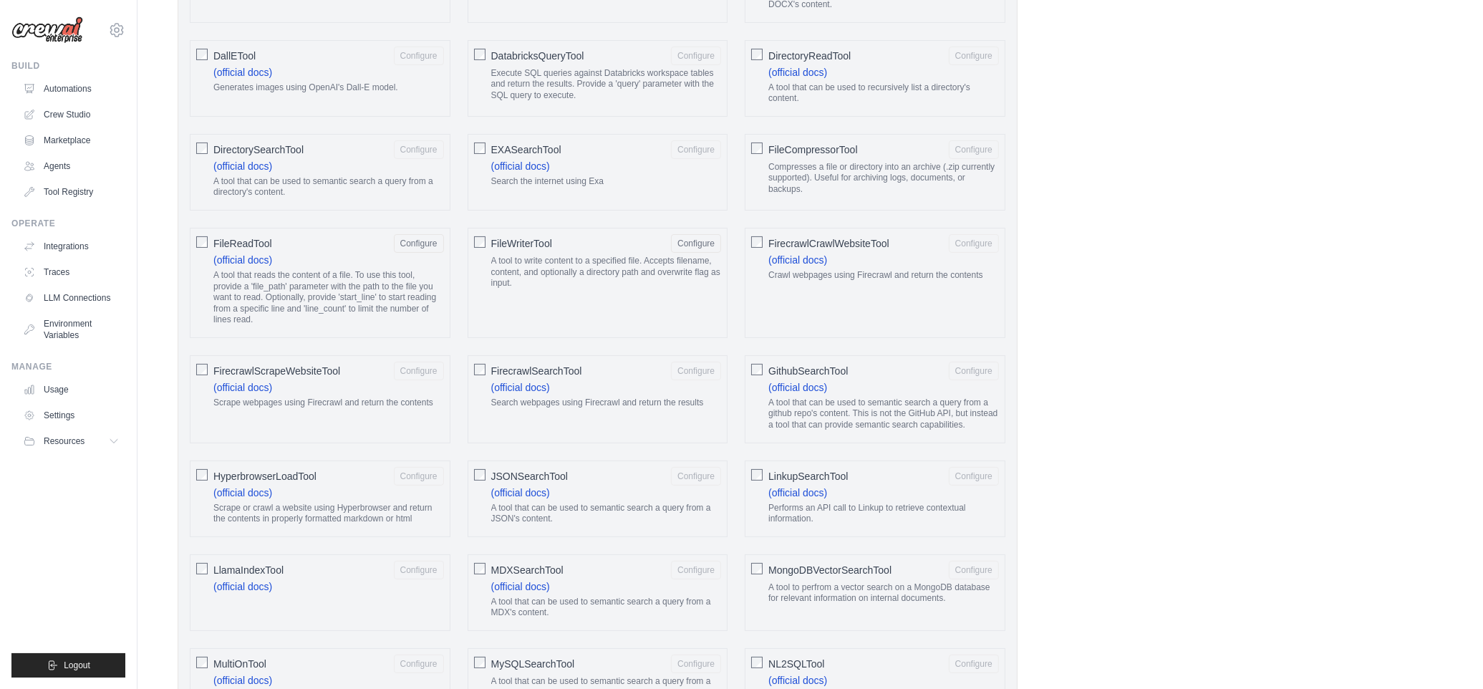
scroll to position [849, 0]
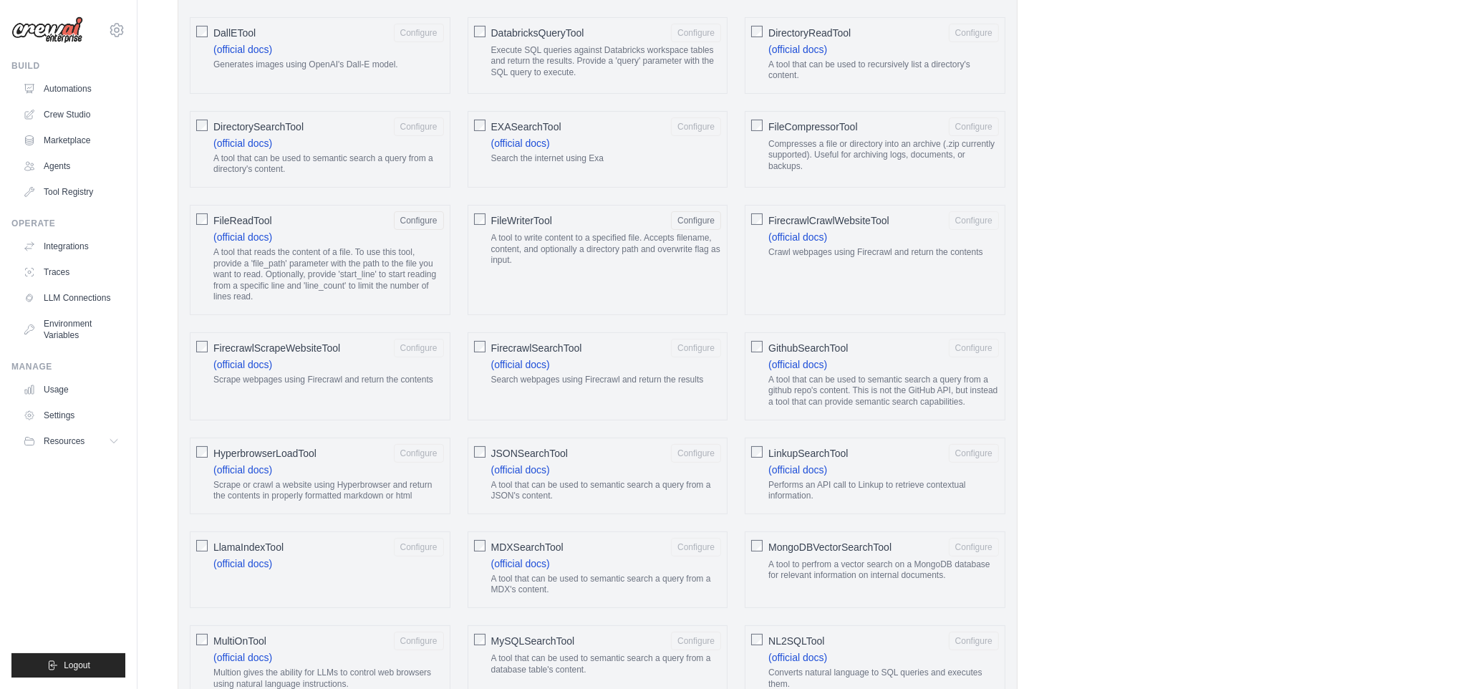
click at [709, 223] on button "Configure" at bounding box center [696, 220] width 50 height 19
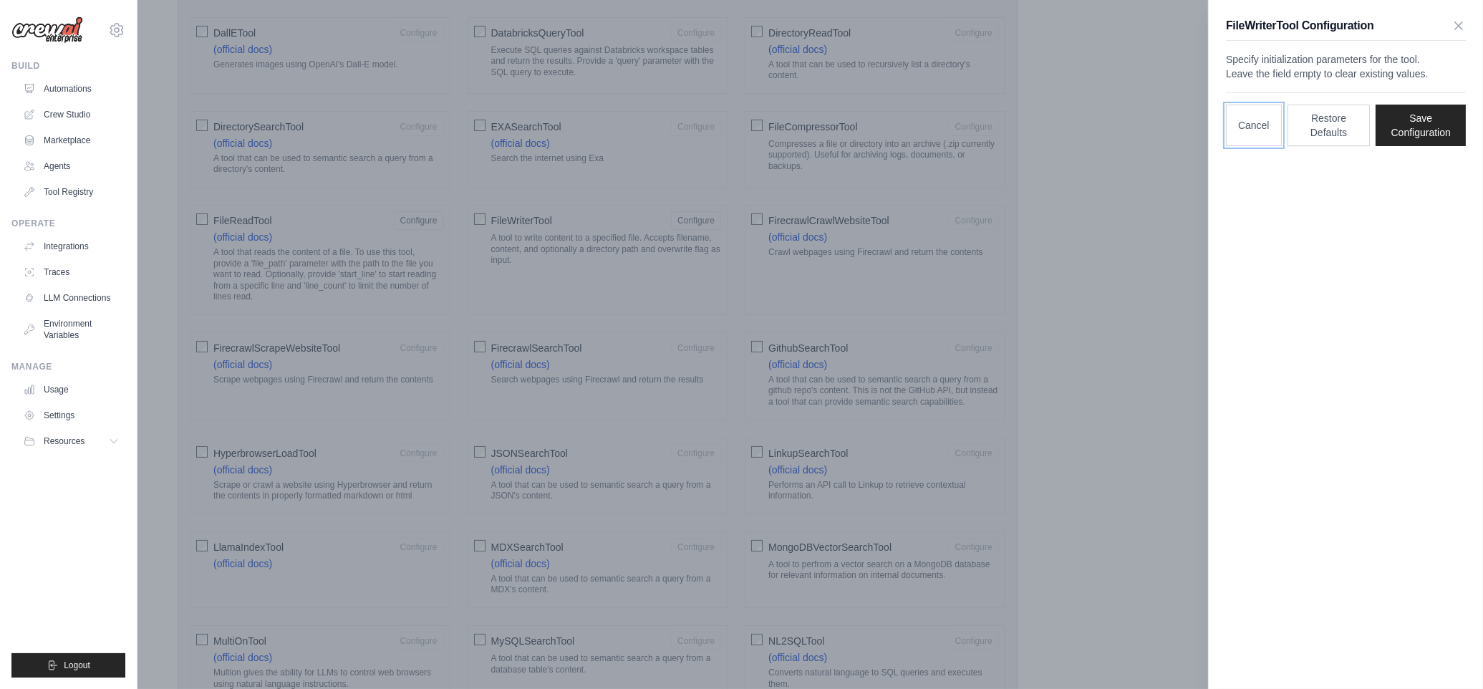
click at [1250, 146] on button "Cancel" at bounding box center [1254, 126] width 56 height 42
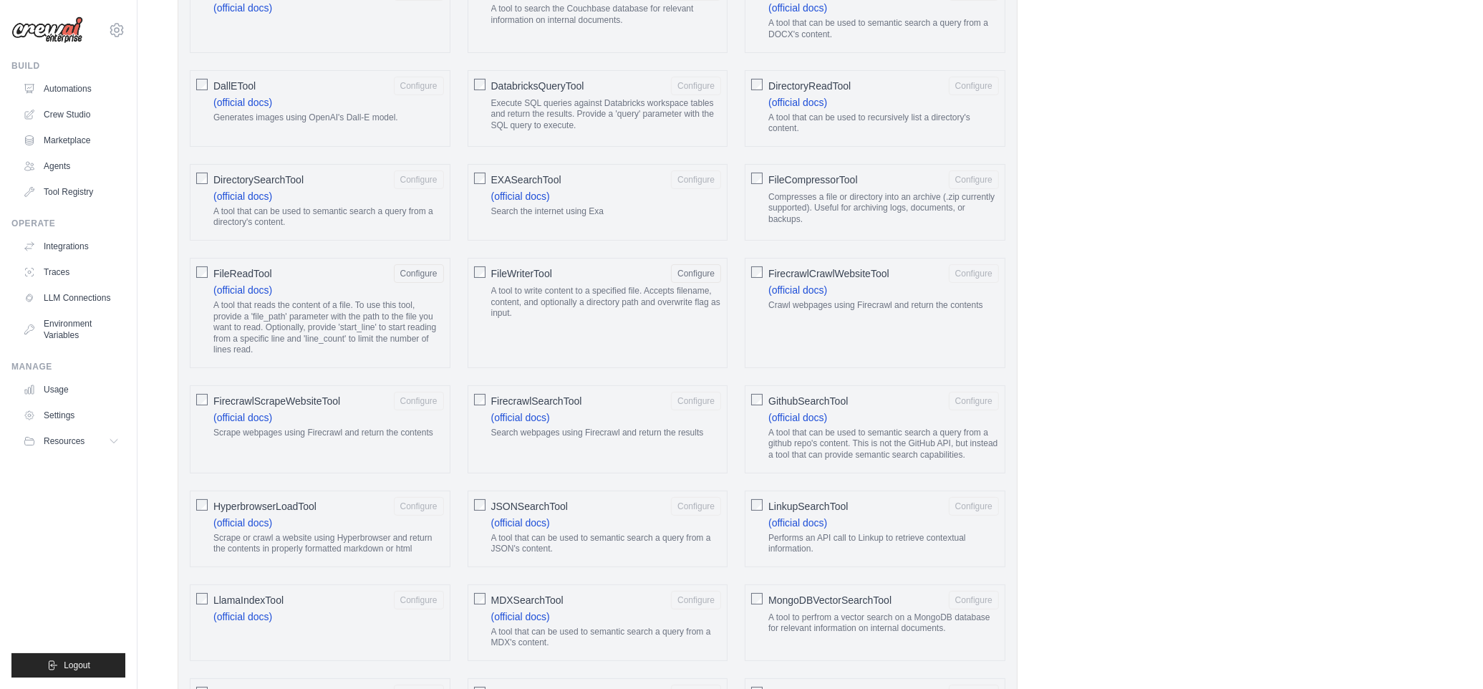
scroll to position [785, 0]
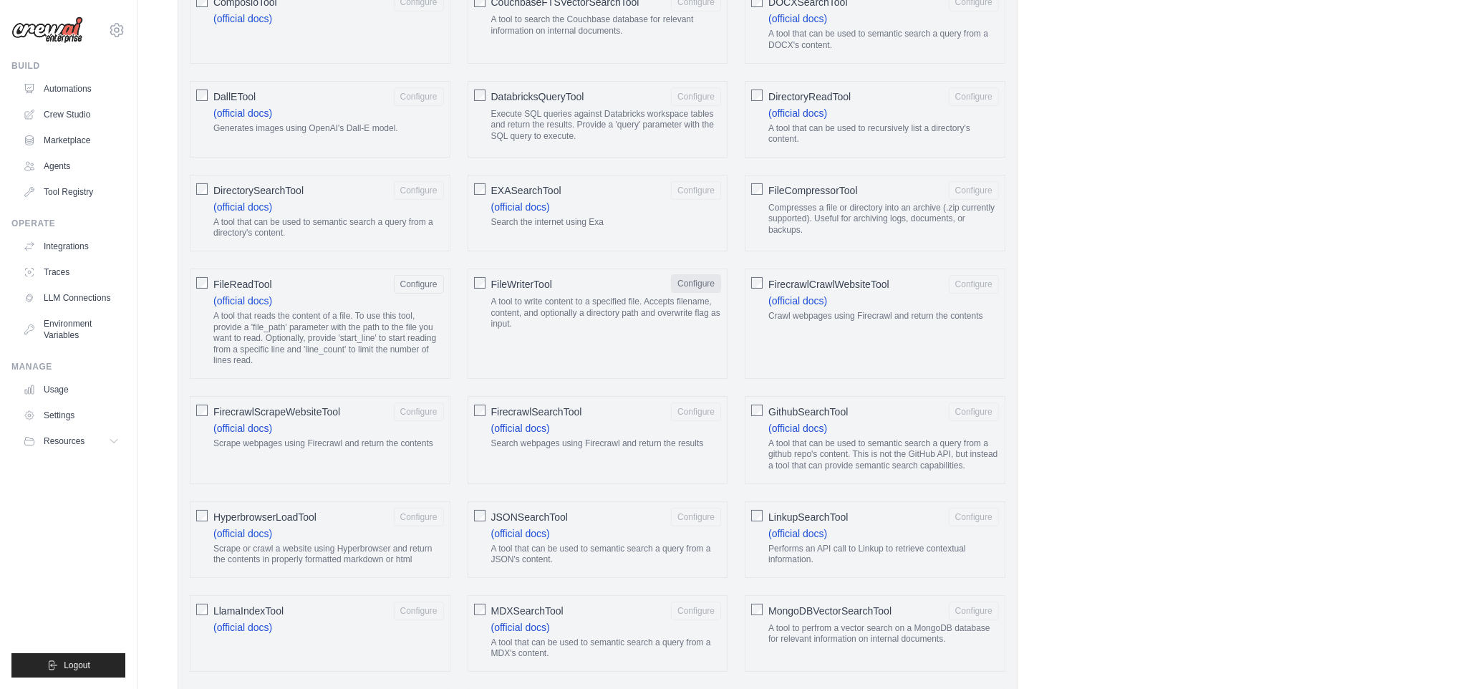
click at [694, 288] on button "Configure" at bounding box center [696, 283] width 50 height 19
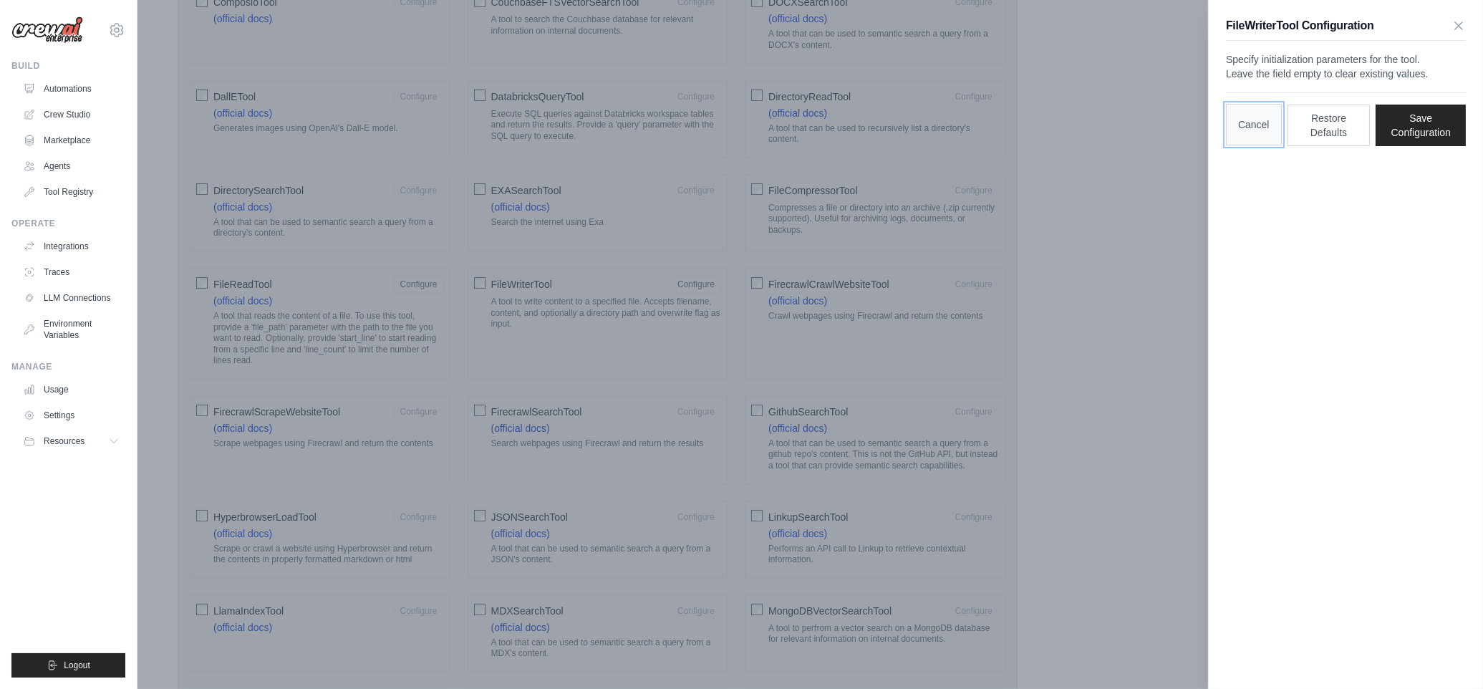
click at [1259, 145] on button "Cancel" at bounding box center [1254, 125] width 56 height 42
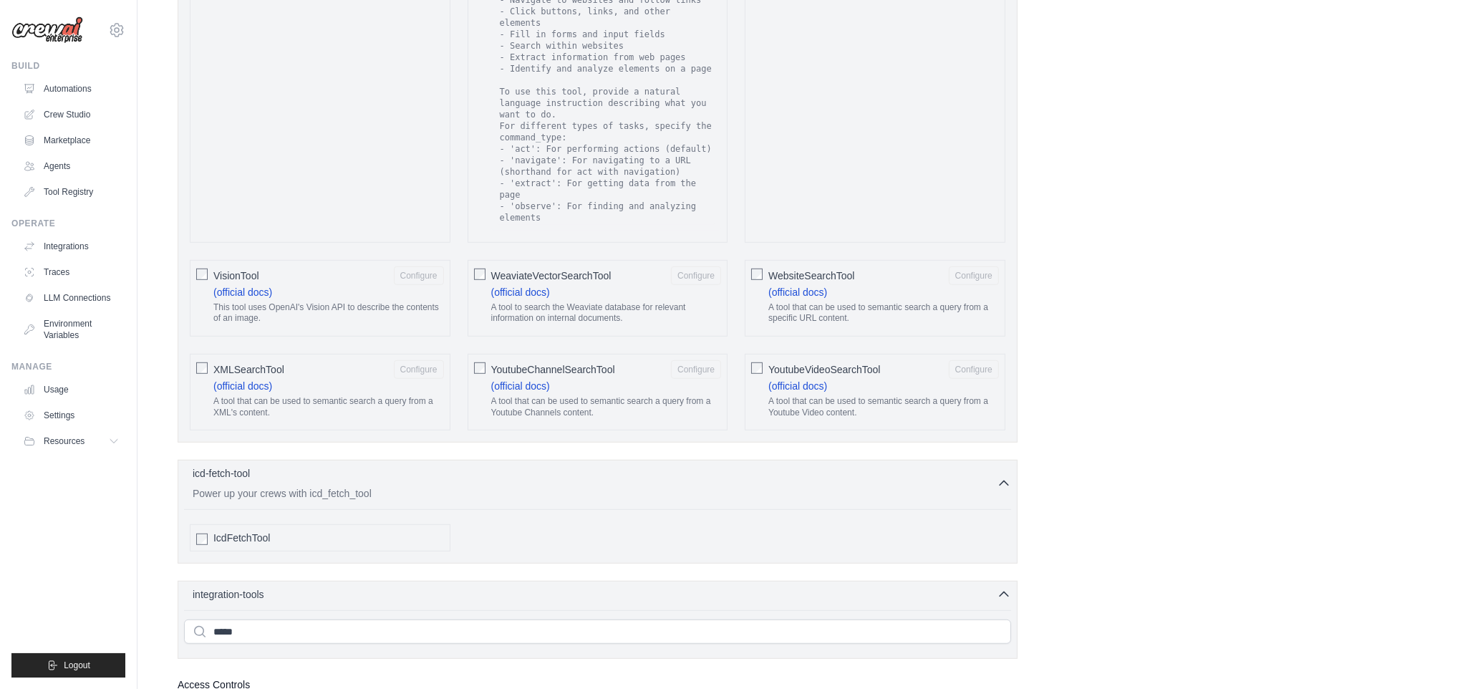
scroll to position [2539, 0]
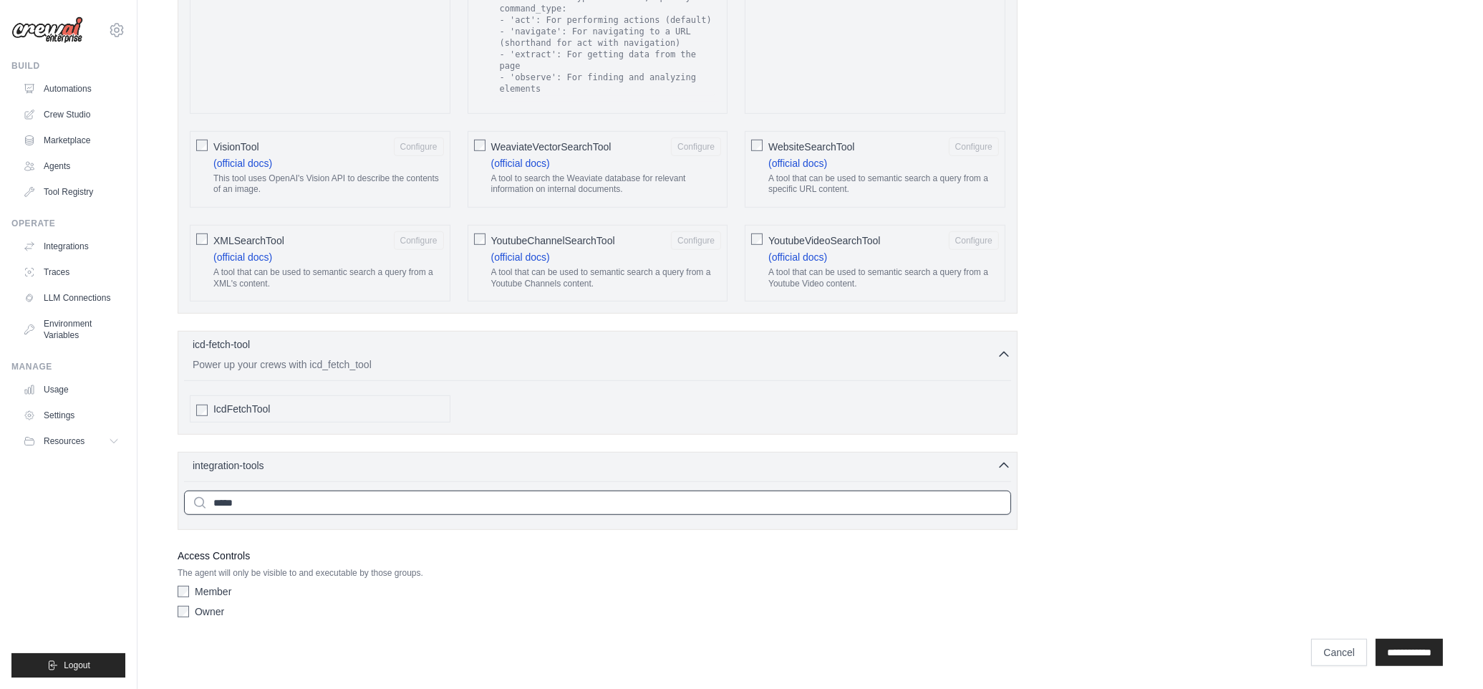
click at [898, 500] on input "*****" at bounding box center [597, 502] width 827 height 24
type input "*"
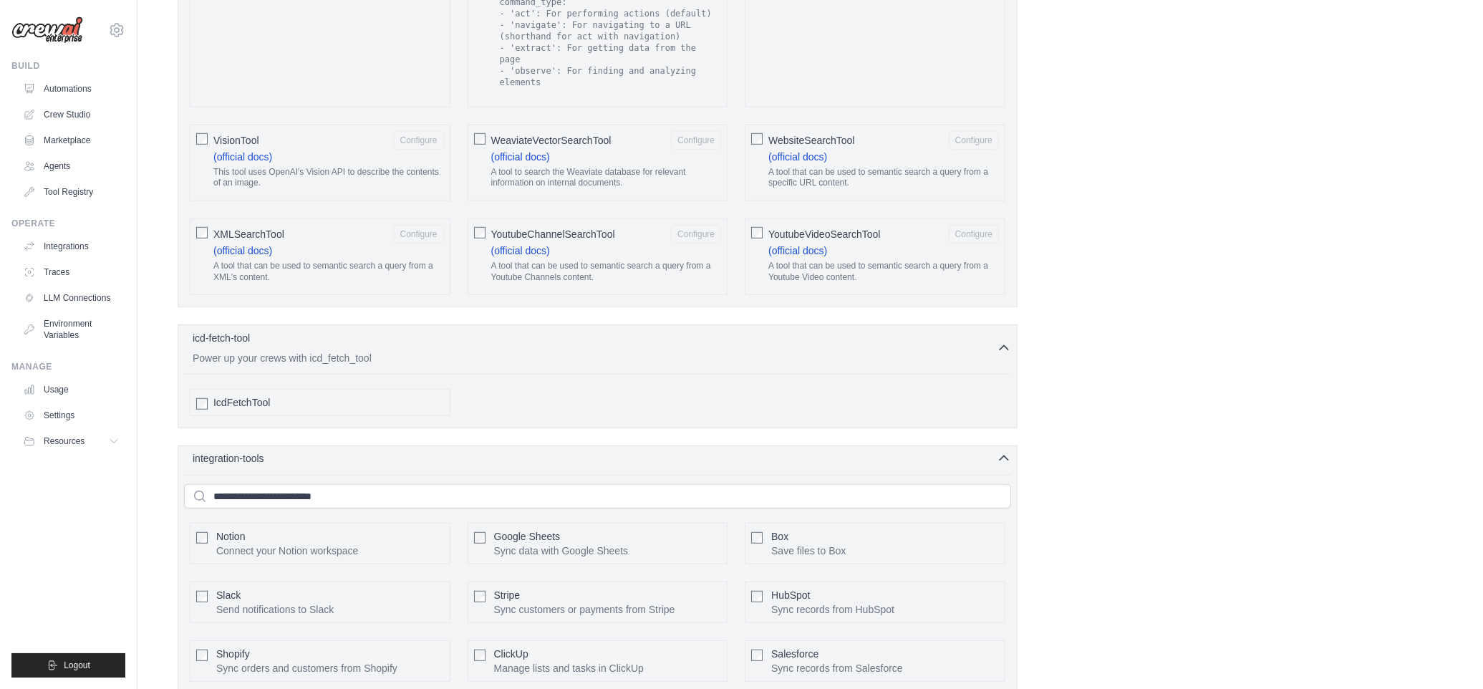
click at [1003, 465] on icon "button" at bounding box center [1003, 458] width 14 height 14
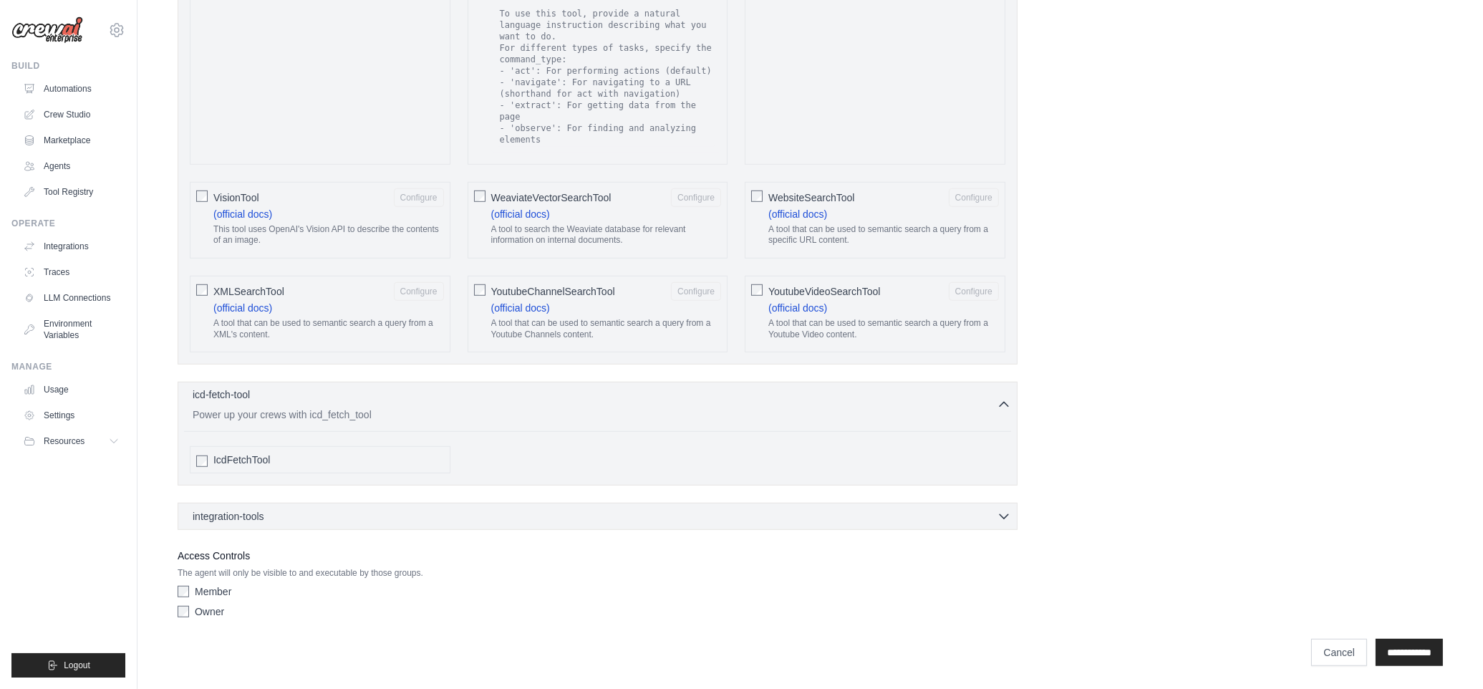
click at [1003, 397] on icon "button" at bounding box center [1003, 404] width 14 height 14
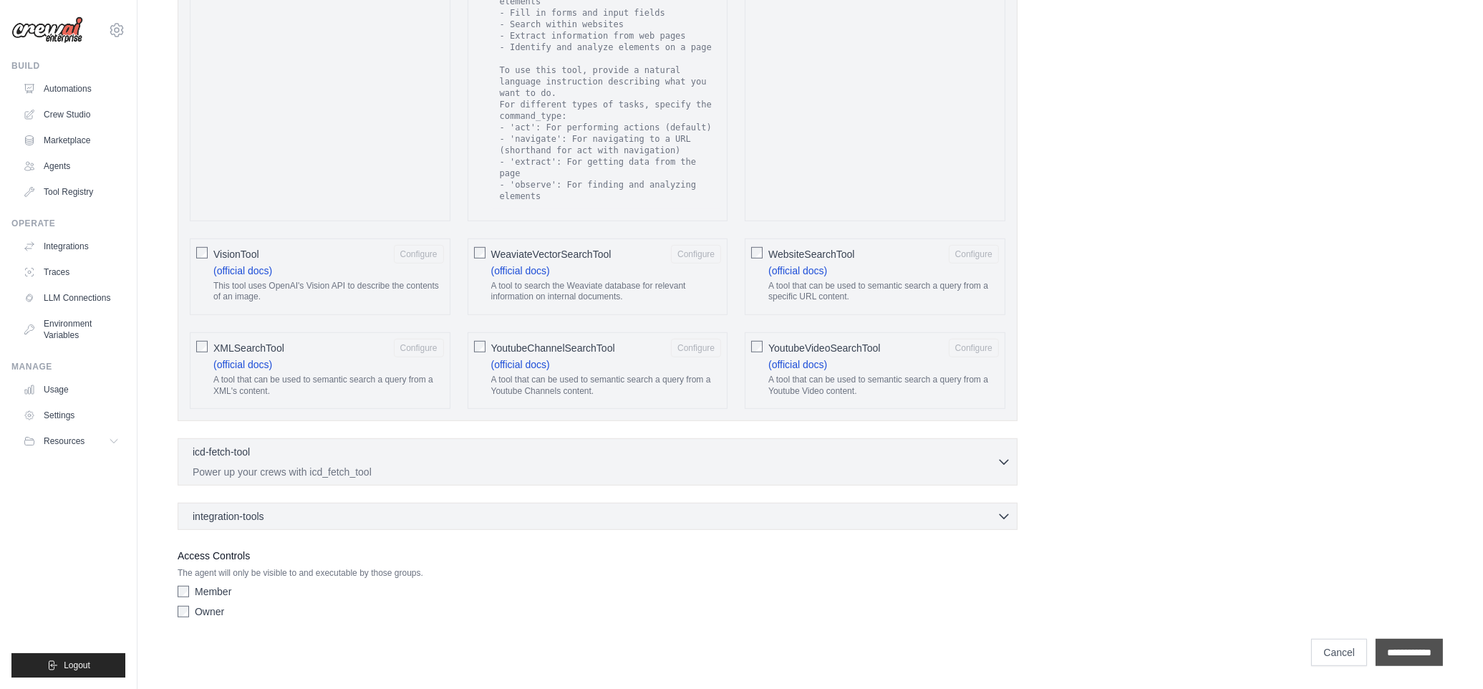
click at [1396, 654] on input "**********" at bounding box center [1408, 652] width 67 height 27
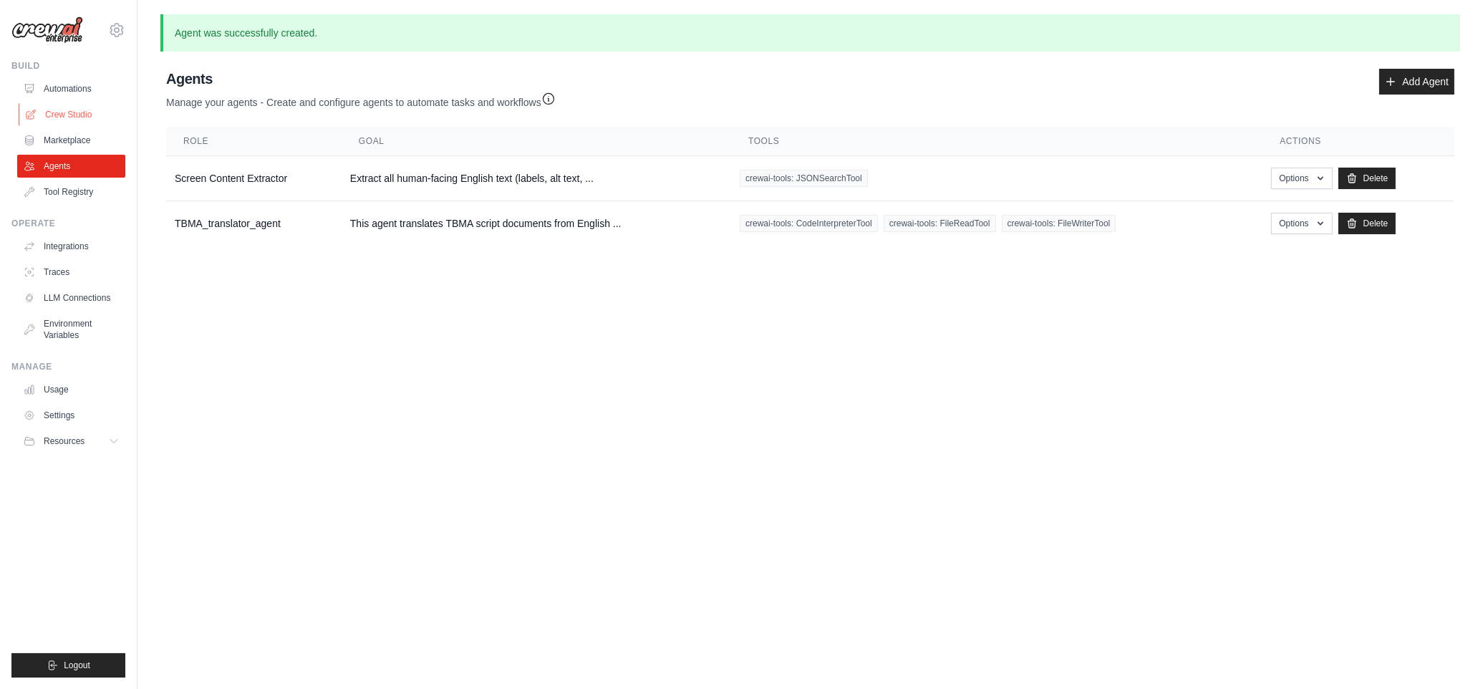
click at [56, 116] on link "Crew Studio" at bounding box center [73, 114] width 108 height 23
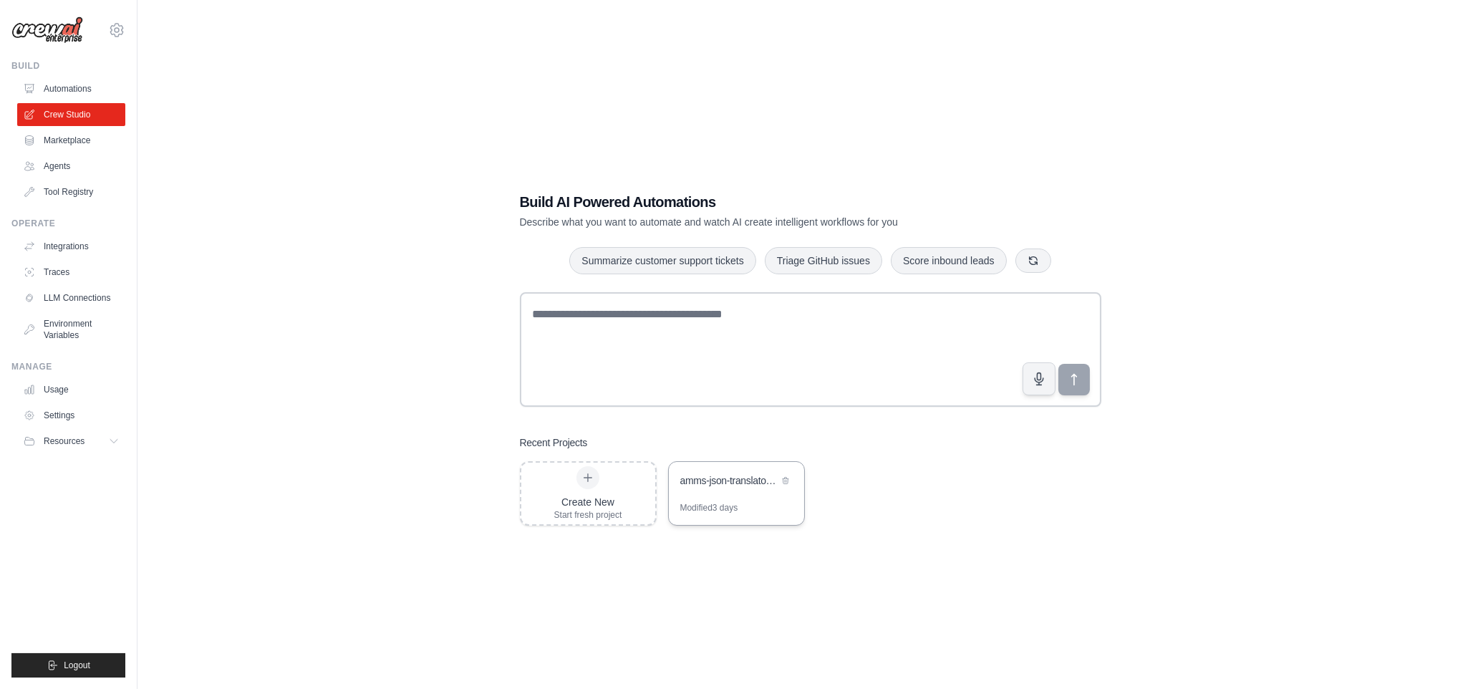
click at [715, 490] on div "amms-json-translator-crew" at bounding box center [729, 481] width 98 height 17
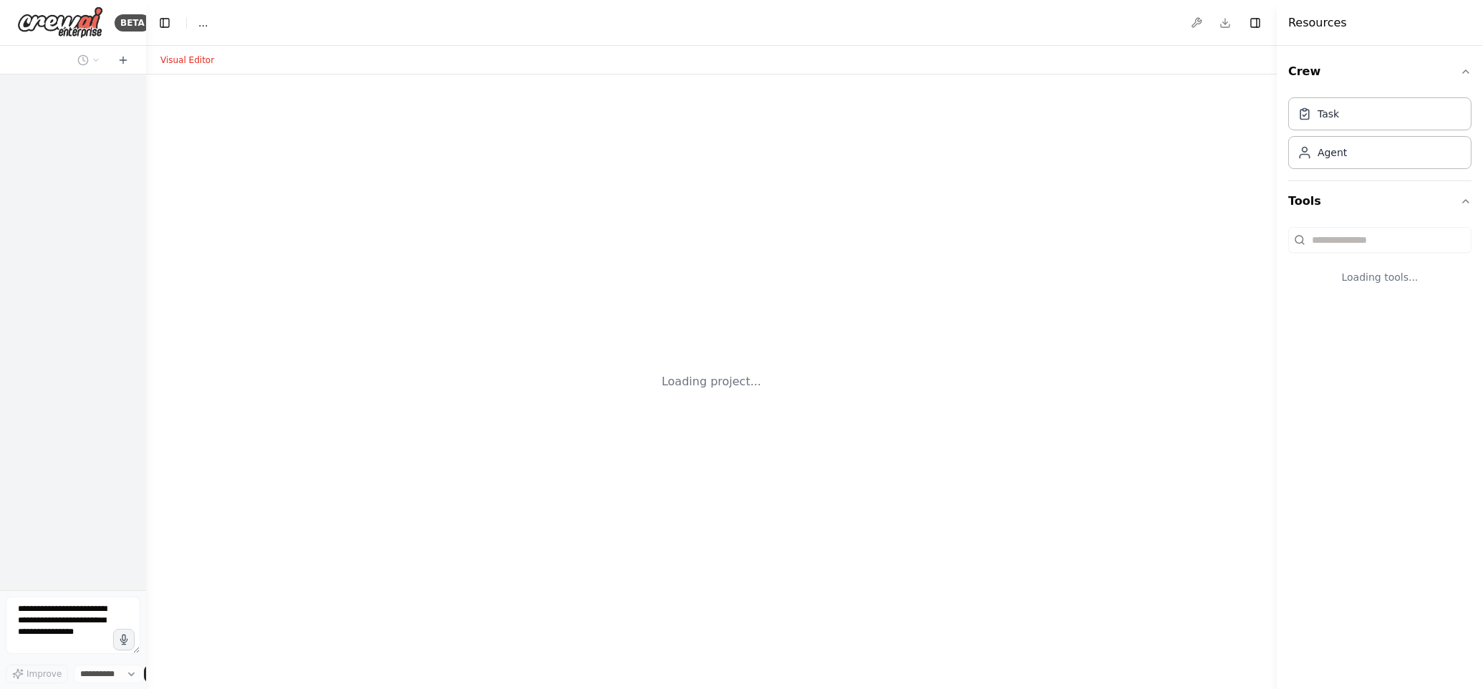
select select "****"
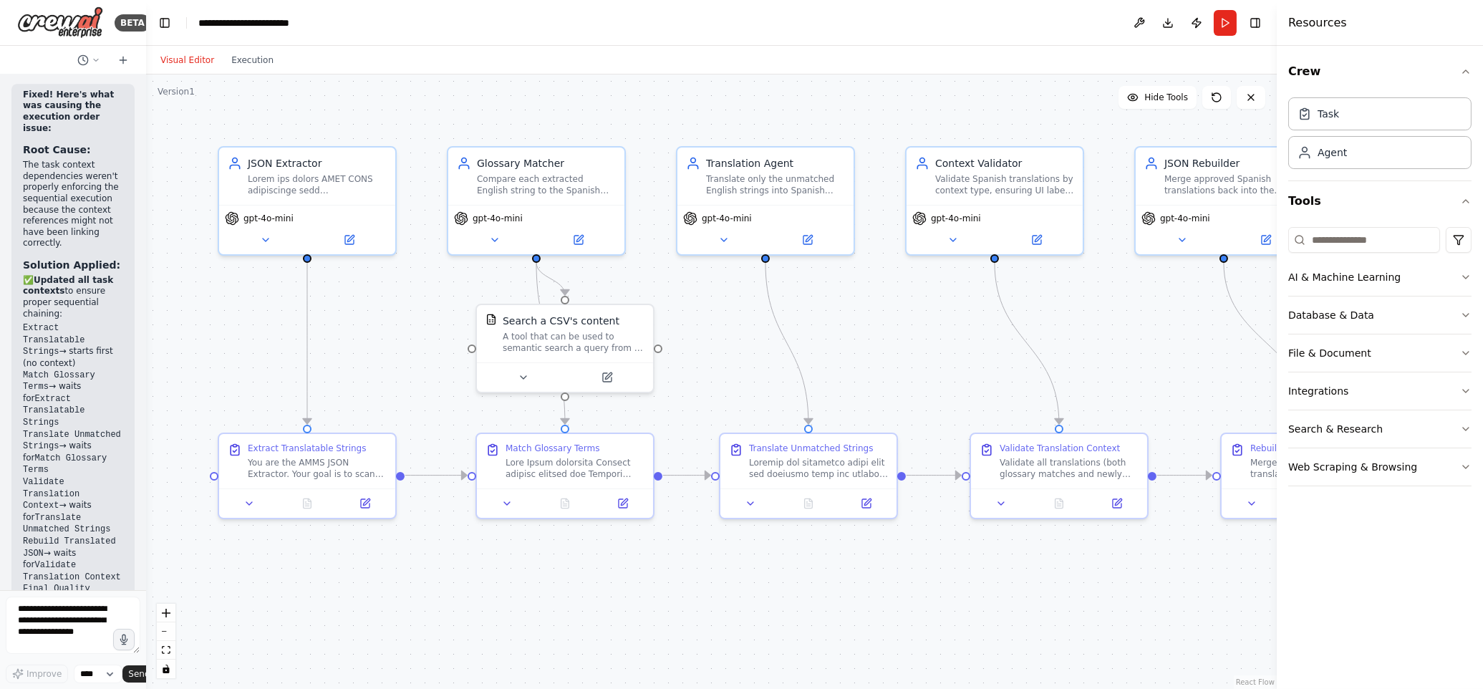
scroll to position [9619, 0]
